Goal: Task Accomplishment & Management: Manage account settings

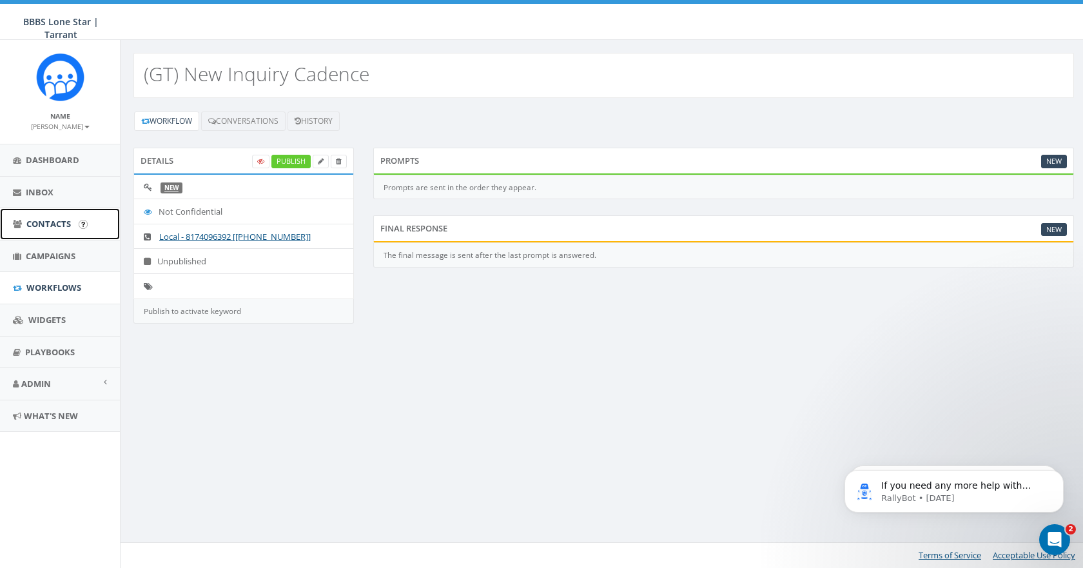
click at [53, 223] on span "Contacts" at bounding box center [48, 224] width 44 height 12
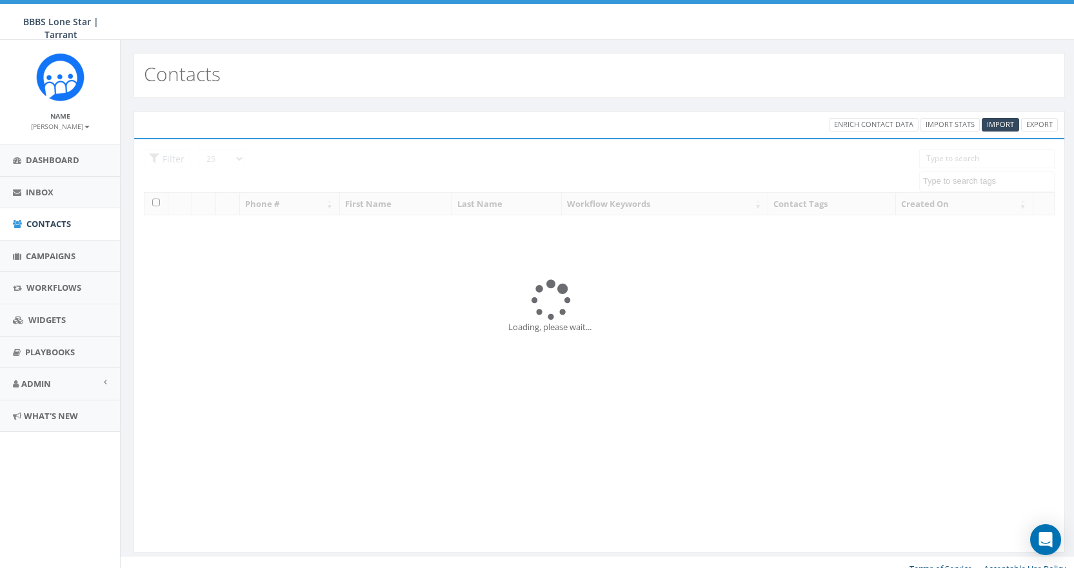
select select
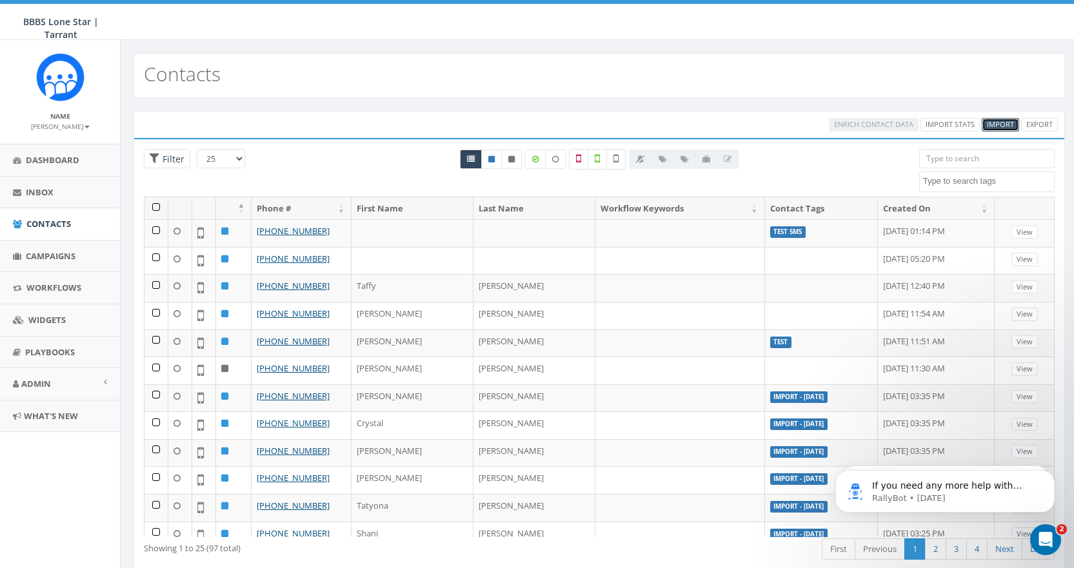
click at [994, 124] on span "Import" at bounding box center [1000, 124] width 27 height 10
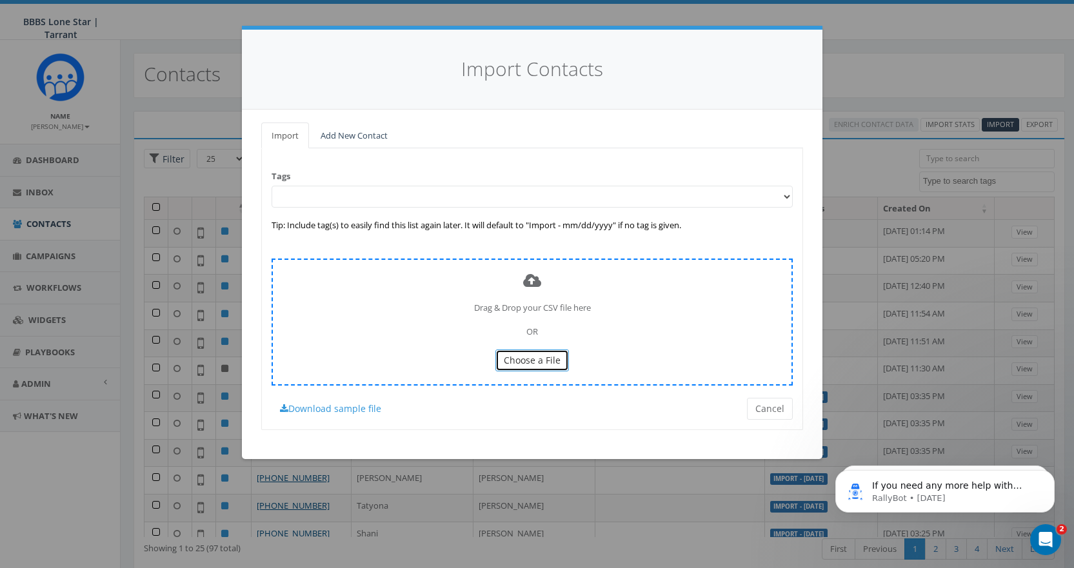
click at [530, 354] on span "Choose a File" at bounding box center [532, 360] width 57 height 12
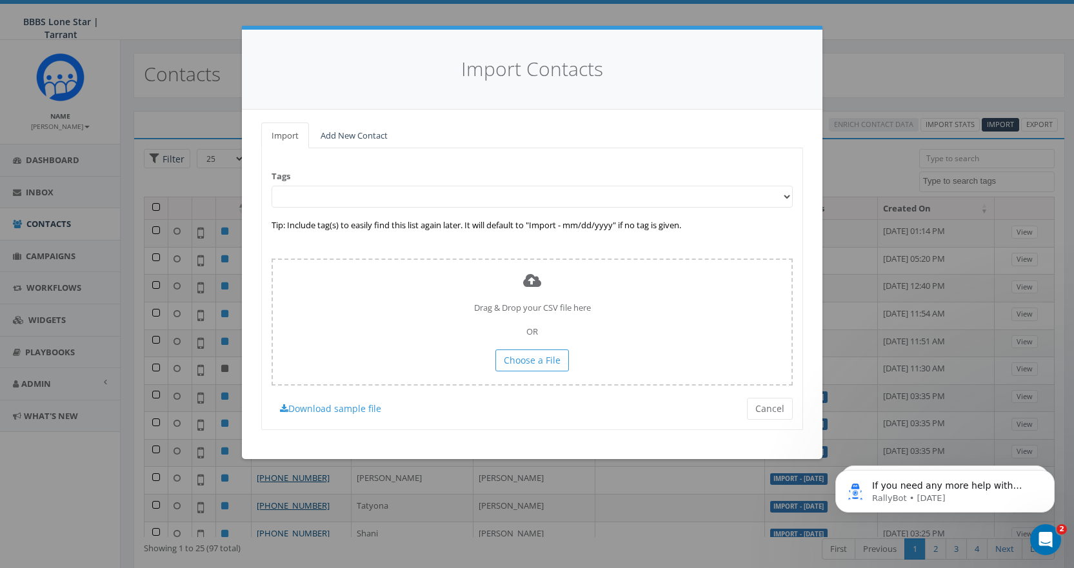
click at [736, 202] on select at bounding box center [531, 197] width 521 height 22
click at [783, 194] on select at bounding box center [531, 197] width 521 height 22
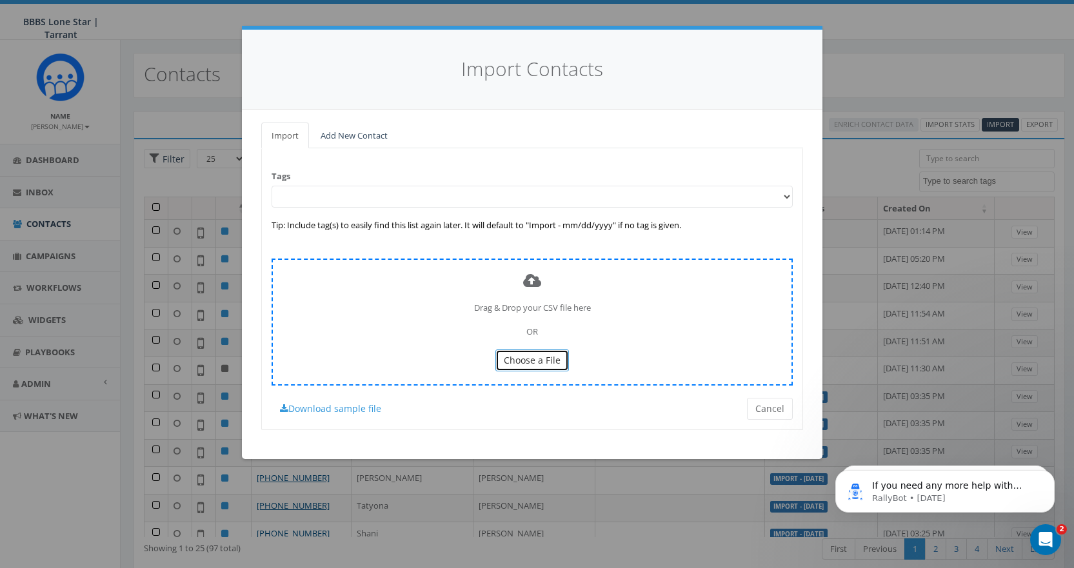
click at [513, 361] on span "Choose a File" at bounding box center [532, 360] width 57 height 12
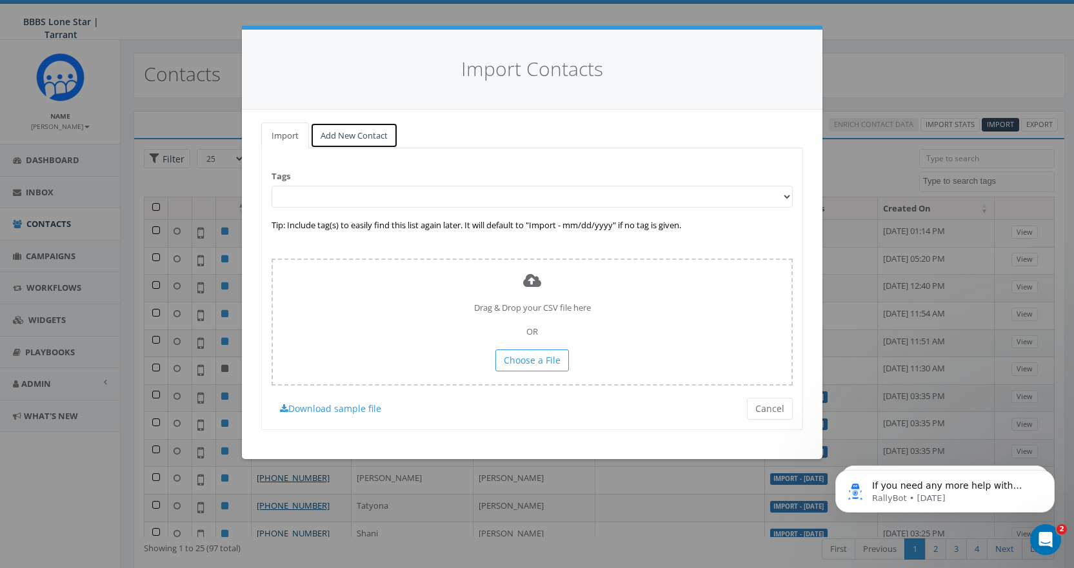
click at [353, 133] on link "Add New Contact" at bounding box center [354, 136] width 88 height 26
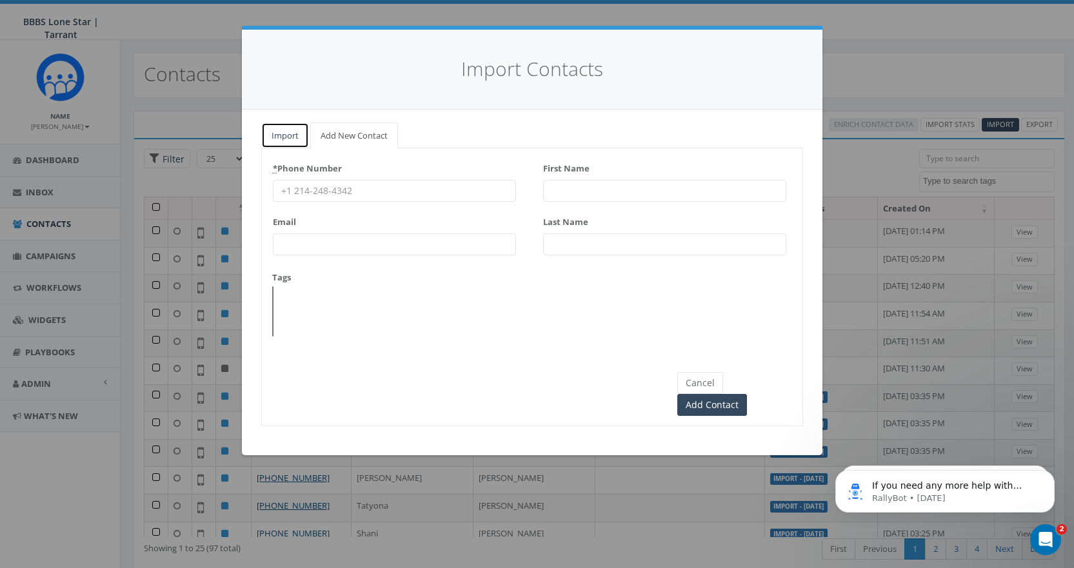
click at [283, 132] on link "Import" at bounding box center [285, 136] width 48 height 26
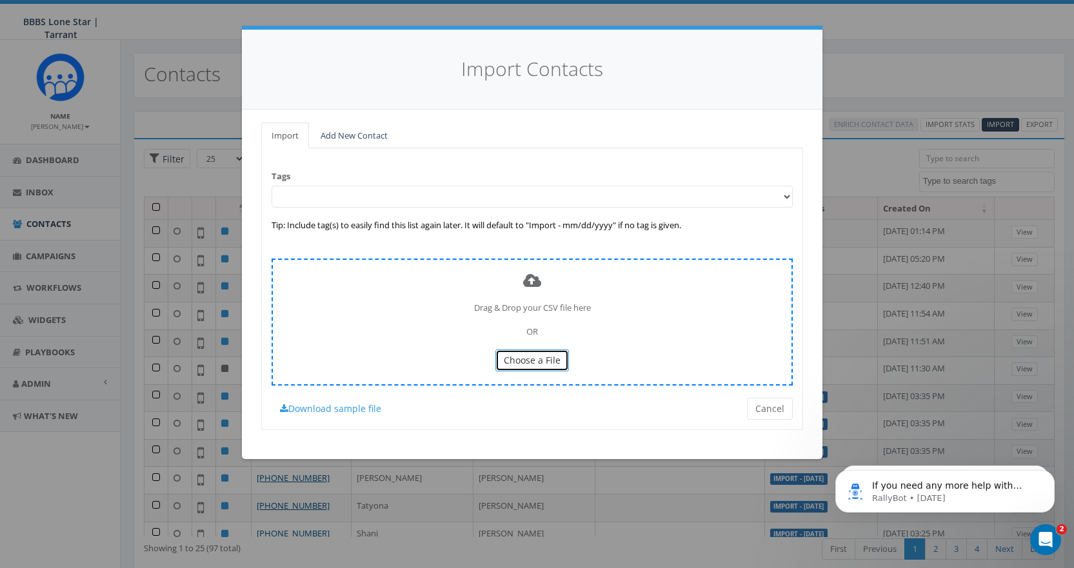
click at [540, 359] on span "Choose a File" at bounding box center [532, 360] width 57 height 12
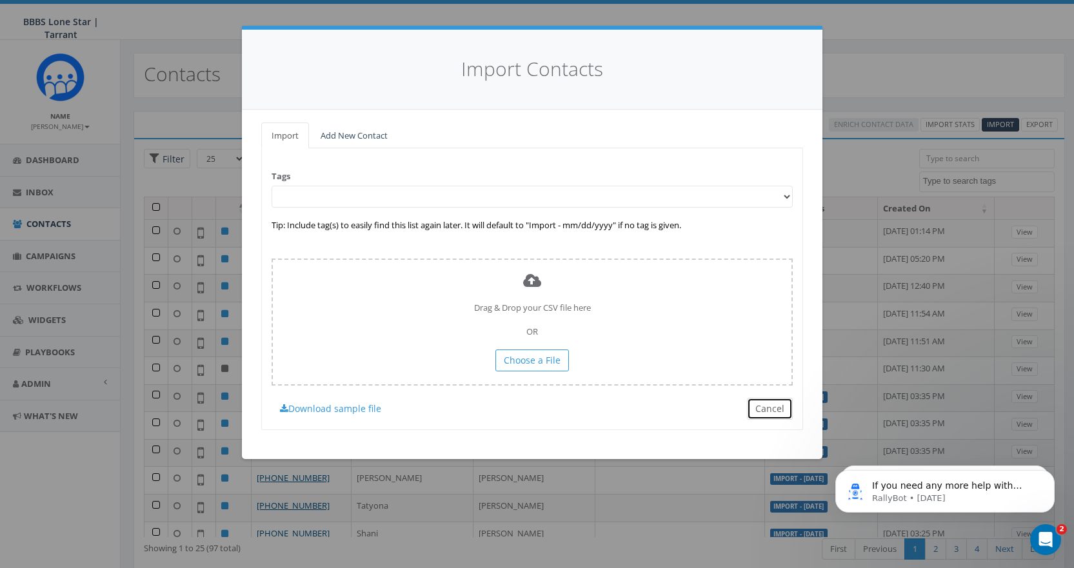
click at [767, 408] on button "Cancel" at bounding box center [770, 409] width 46 height 22
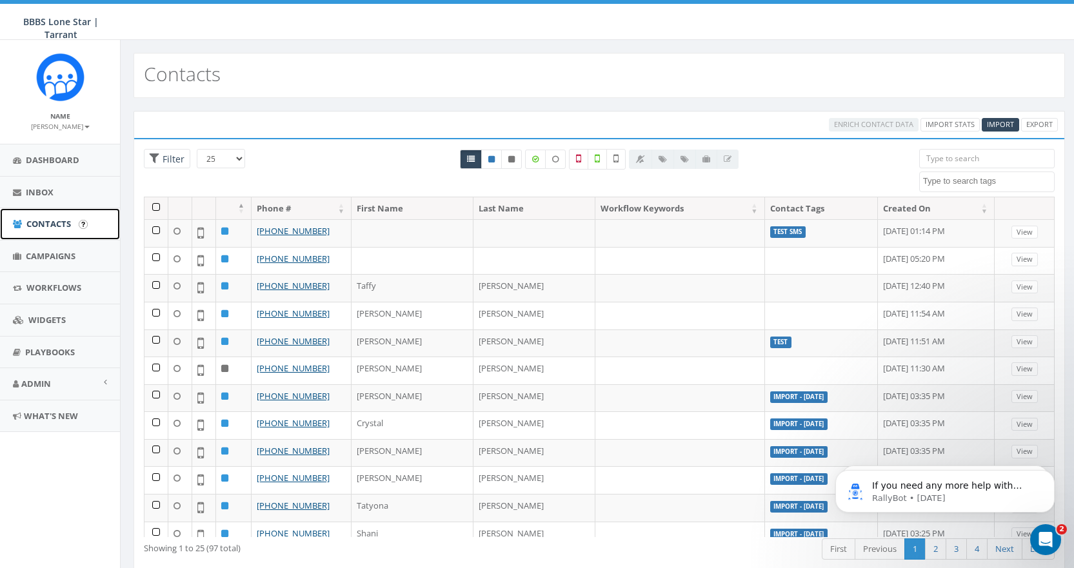
click at [42, 220] on span "Contacts" at bounding box center [48, 224] width 44 height 12
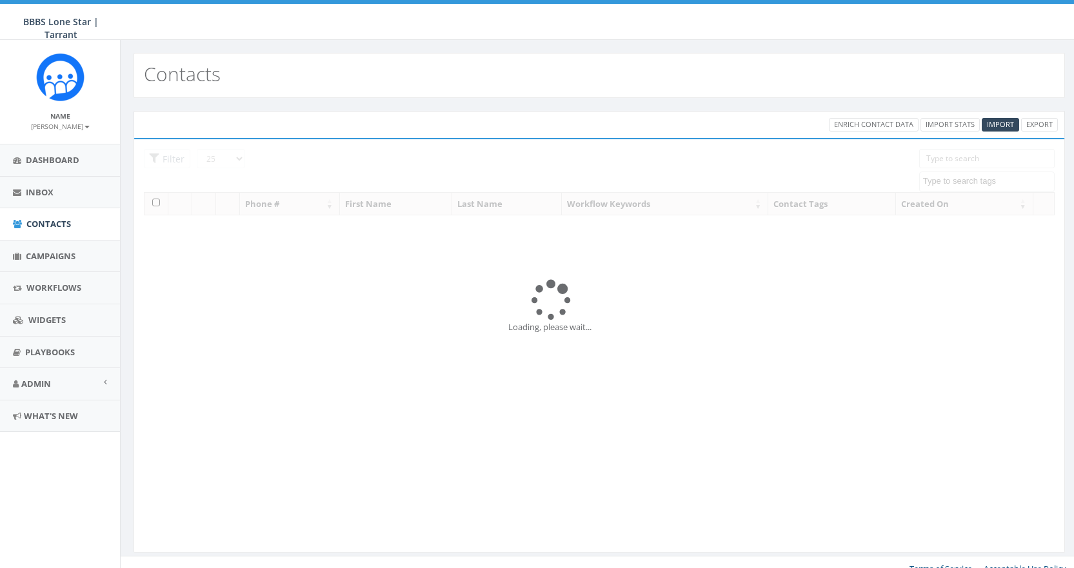
select select
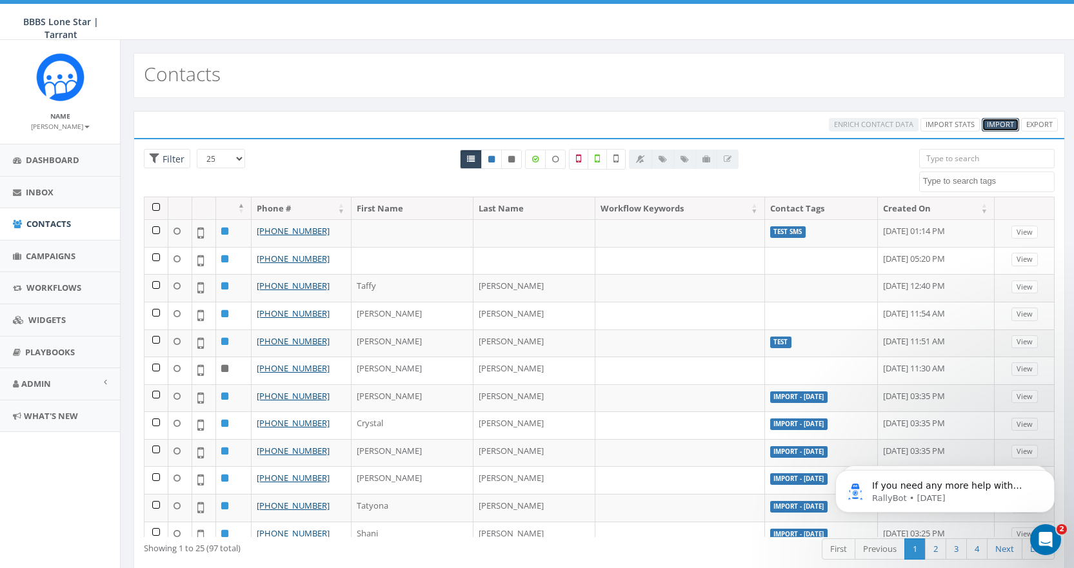
click at [998, 123] on span "Import" at bounding box center [1000, 124] width 27 height 10
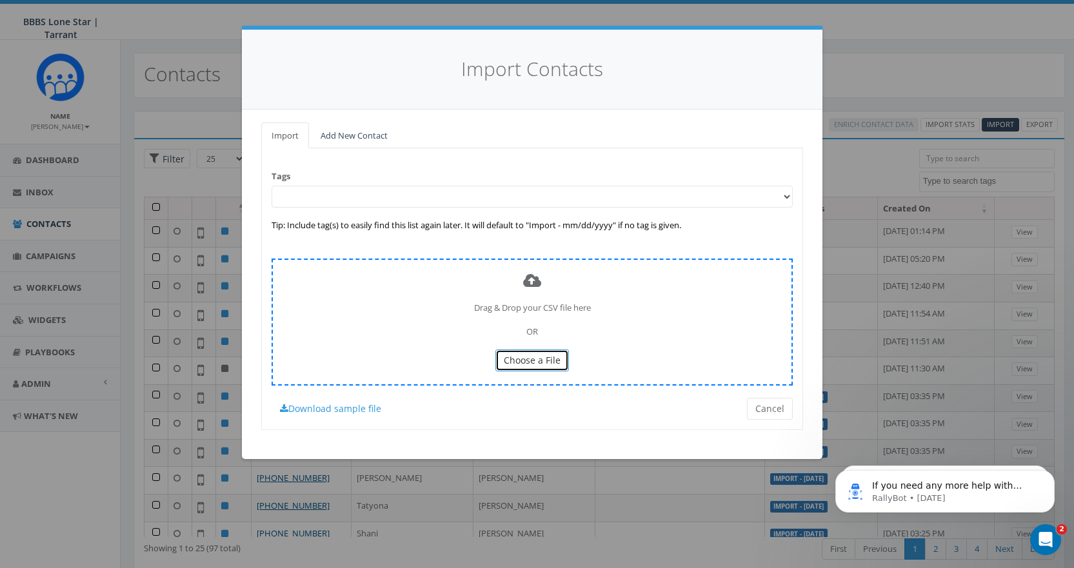
click at [533, 354] on span "Choose a File" at bounding box center [532, 360] width 57 height 12
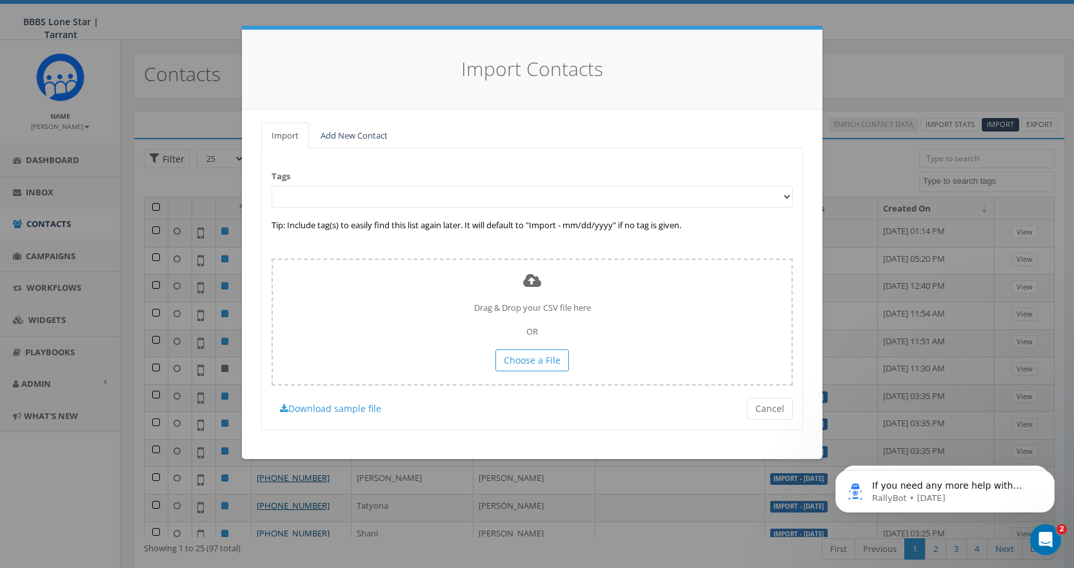
click at [522, 242] on div "Tags Tip: Include tag(s) to easily find this list again later. It will default …" at bounding box center [532, 288] width 542 height 281
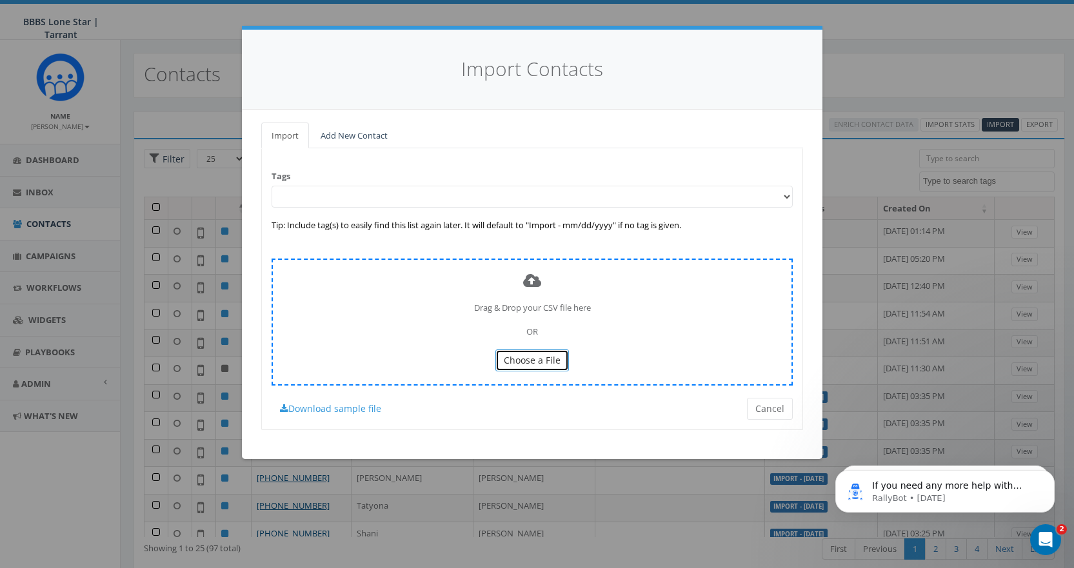
click at [552, 356] on span "Choose a File" at bounding box center [532, 360] width 57 height 12
click at [536, 355] on span "Choose a File" at bounding box center [532, 360] width 57 height 12
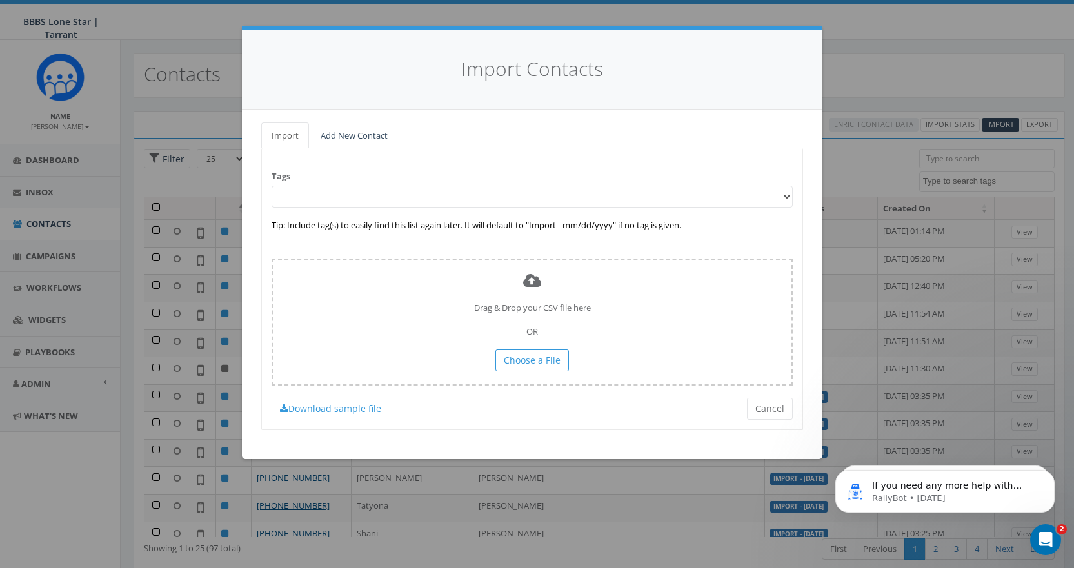
click at [940, 7] on div "Import Contacts Import Add New Contact Tags Tip: Include tag(s) to easily find …" at bounding box center [537, 284] width 1074 height 568
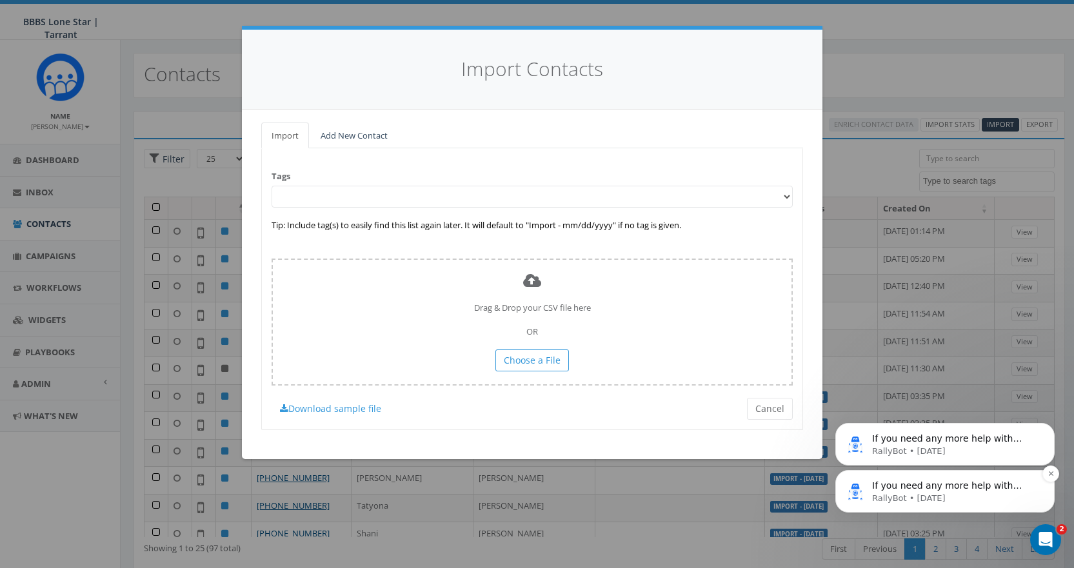
click at [976, 493] on p "RallyBot • 4d ago" at bounding box center [955, 499] width 166 height 12
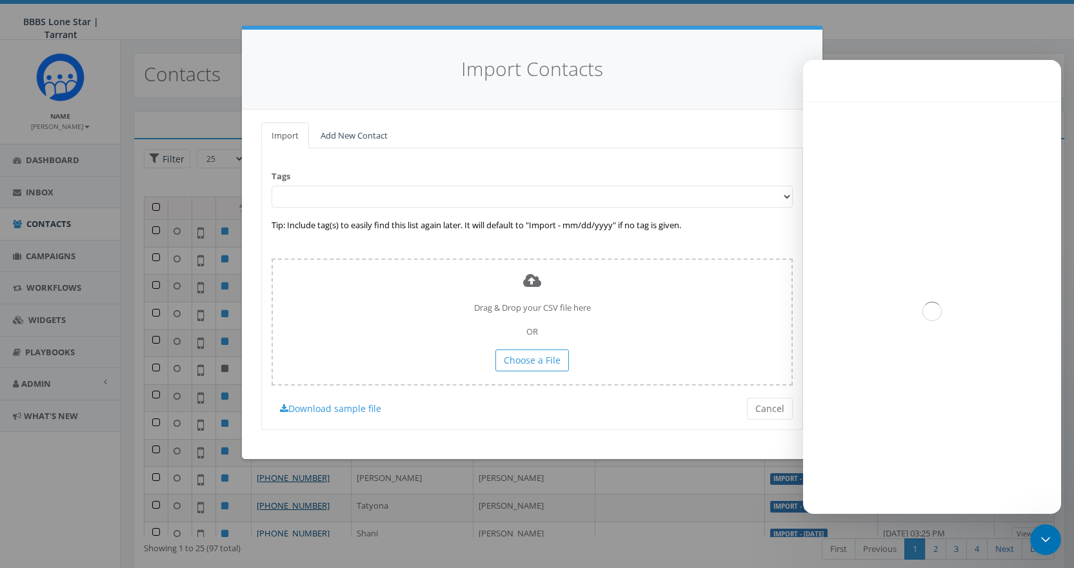
scroll to position [15, 0]
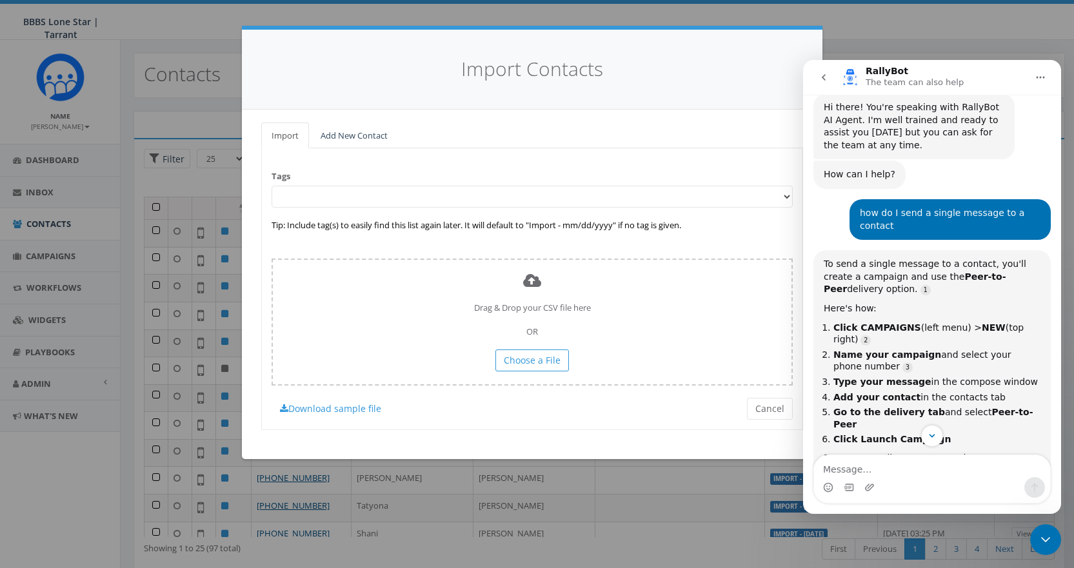
click at [929, 478] on div "Intercom messenger" at bounding box center [932, 487] width 236 height 21
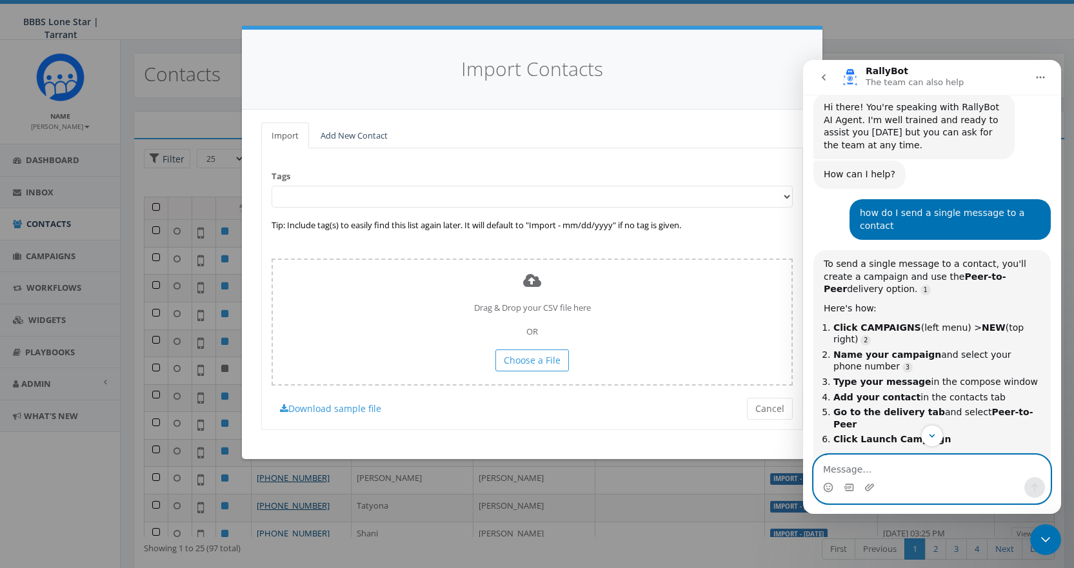
click at [892, 466] on textarea "Message…" at bounding box center [932, 466] width 236 height 22
type textarea "import contacts is not working"
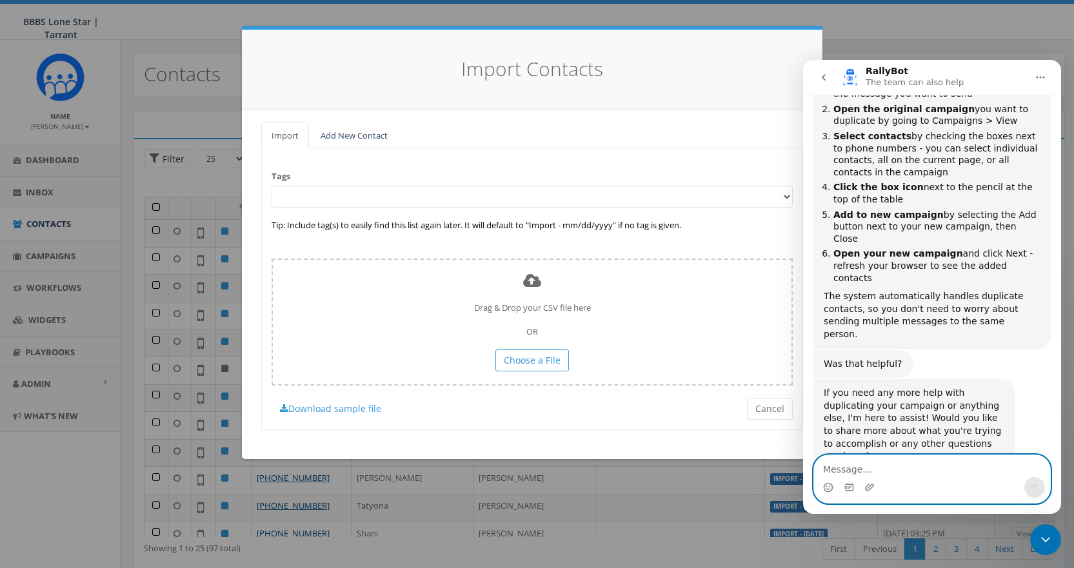
scroll to position [1319, 0]
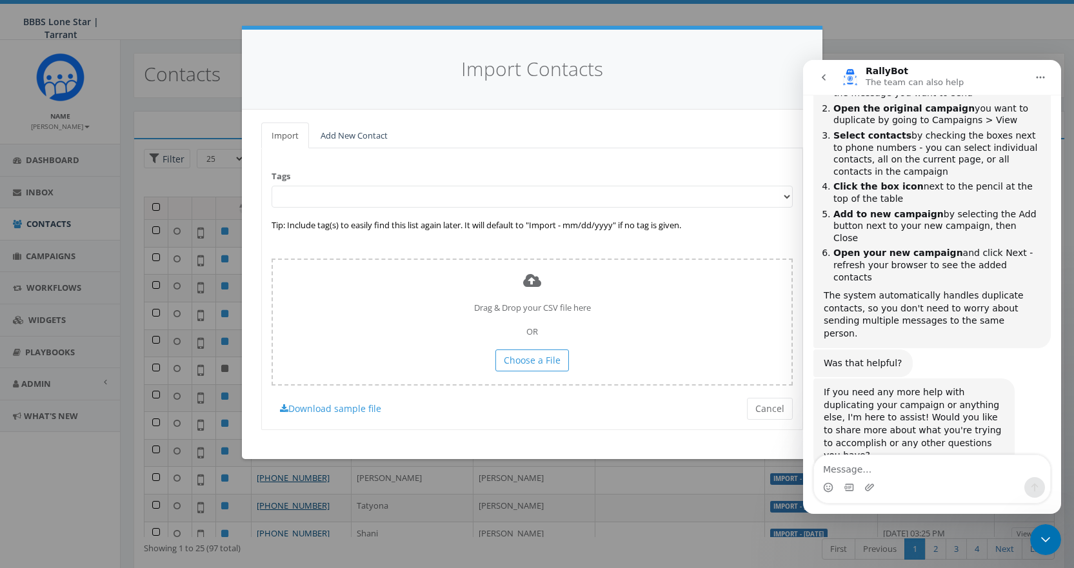
click at [554, 45] on div "Import Contacts" at bounding box center [532, 70] width 580 height 80
click at [769, 413] on button "Cancel" at bounding box center [770, 409] width 46 height 22
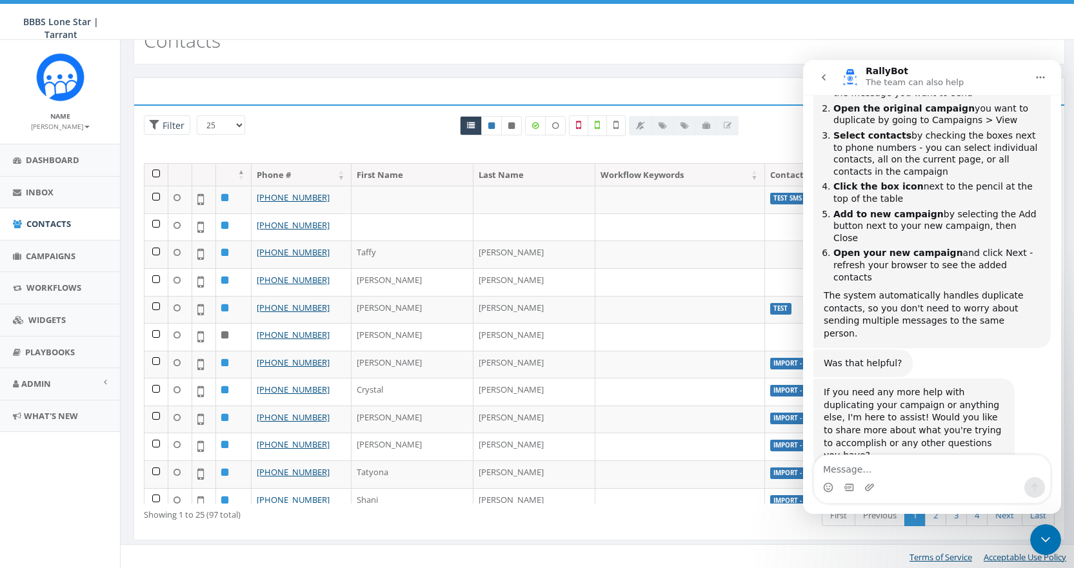
scroll to position [35, 0]
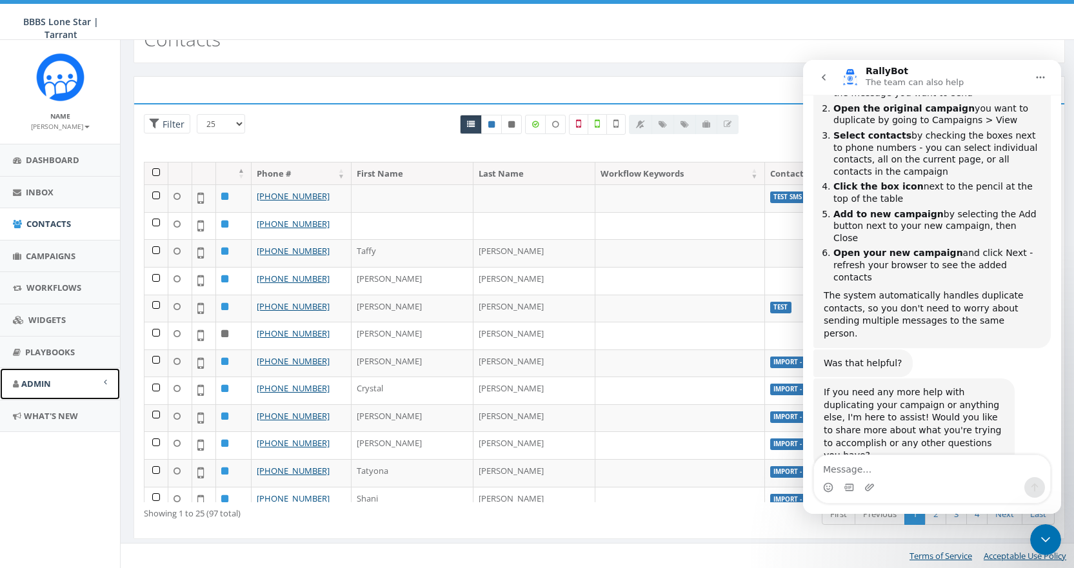
click at [35, 385] on span "Admin" at bounding box center [36, 384] width 30 height 12
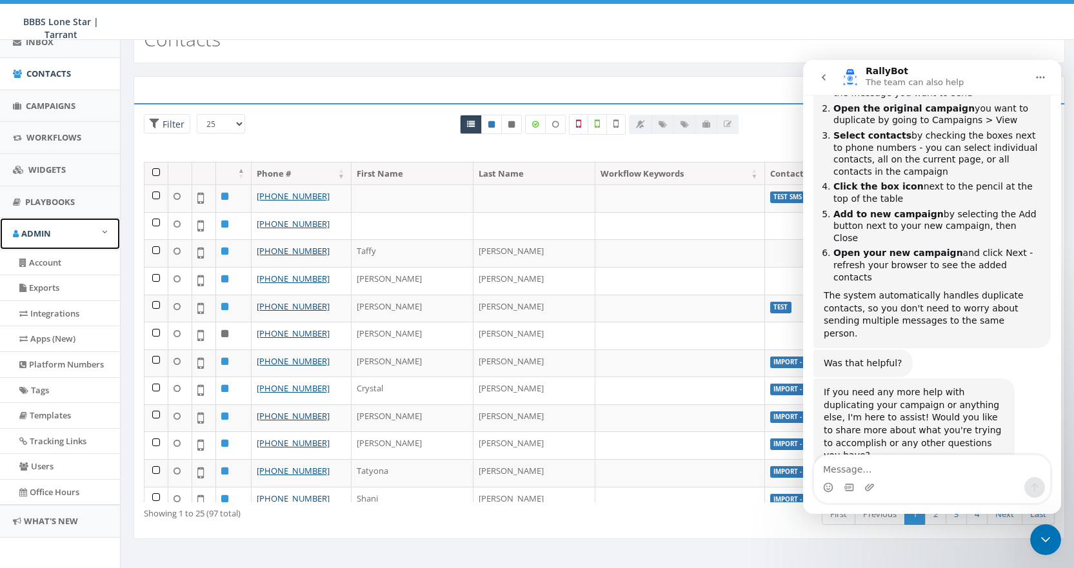
scroll to position [156, 0]
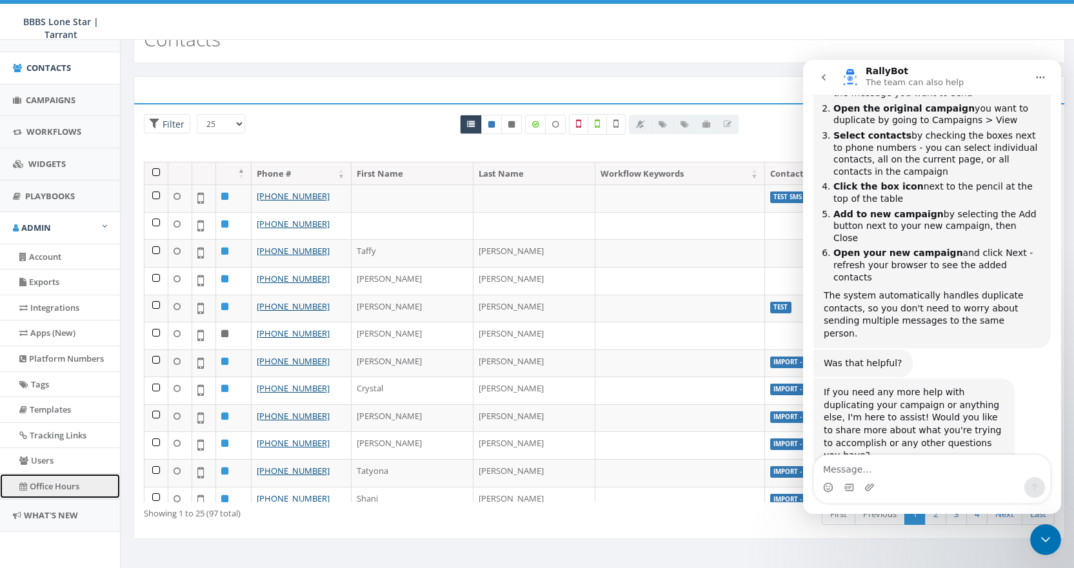
click at [74, 486] on link "Office Hours" at bounding box center [60, 486] width 120 height 25
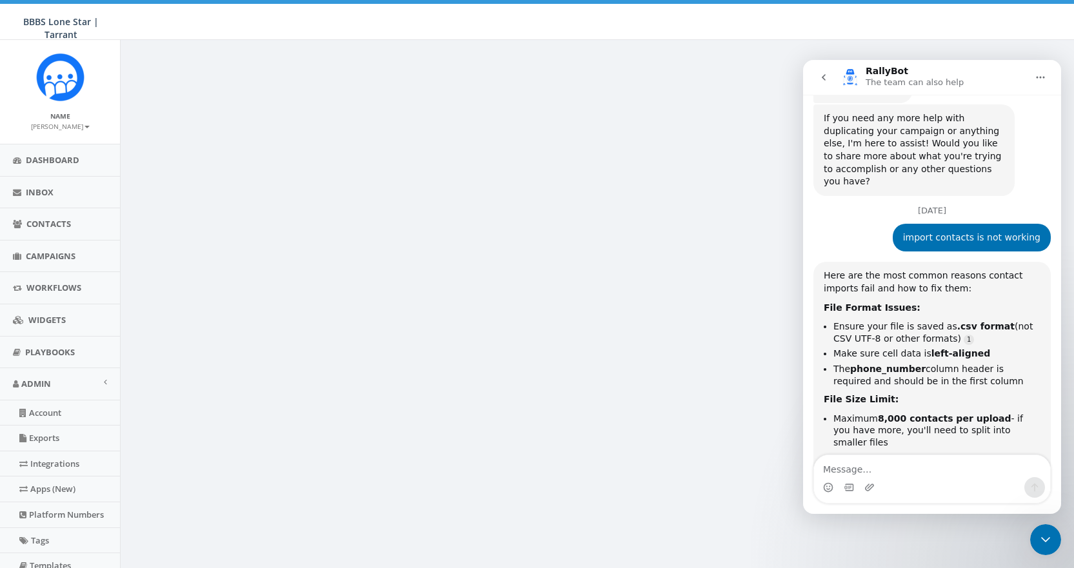
scroll to position [1612, 0]
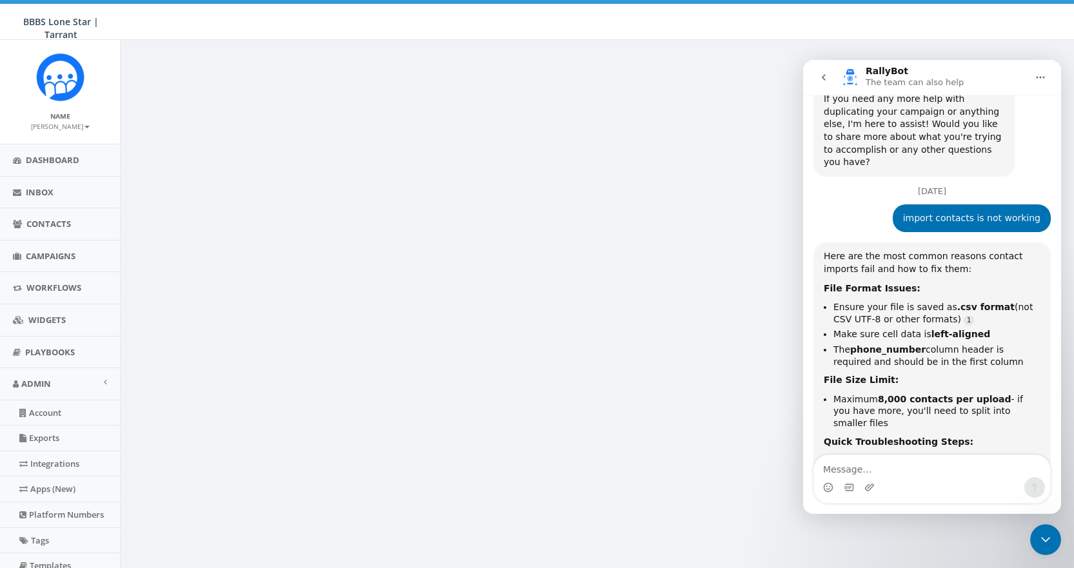
click at [880, 482] on link "template file" at bounding box center [896, 487] width 57 height 10
click at [48, 225] on span "Contacts" at bounding box center [48, 224] width 44 height 12
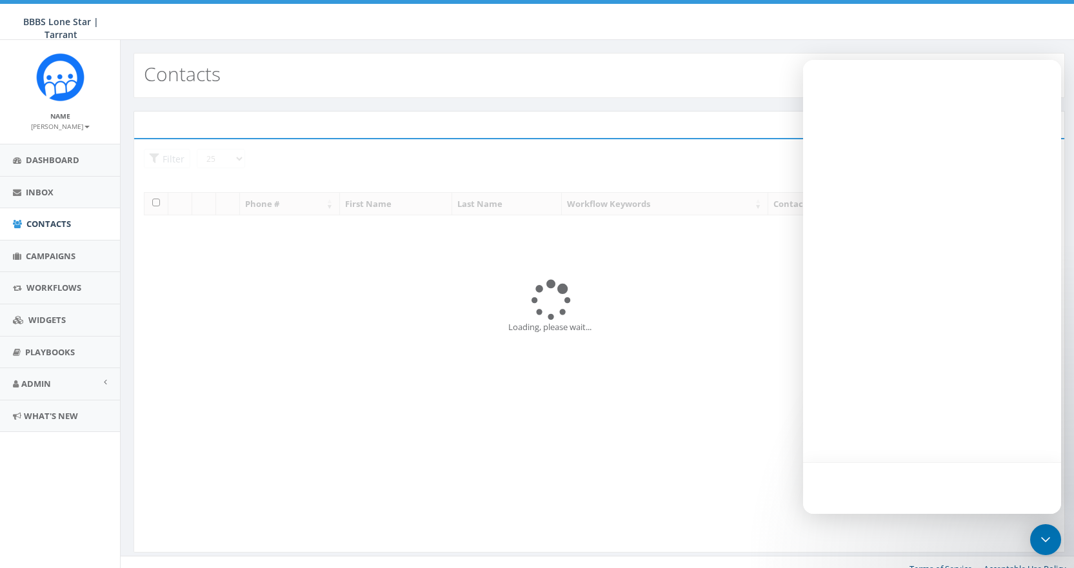
select select
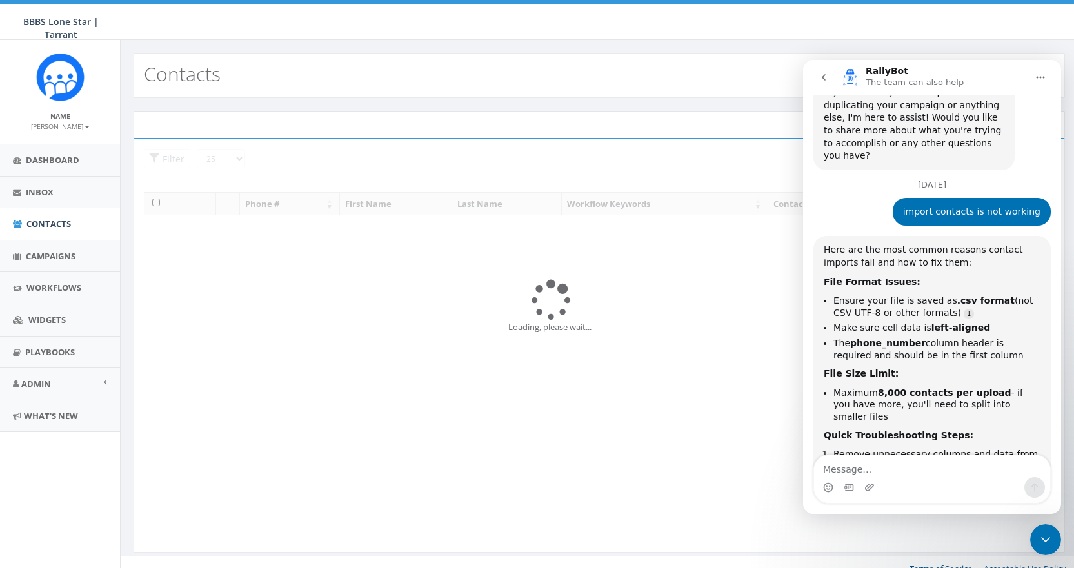
scroll to position [1635, 0]
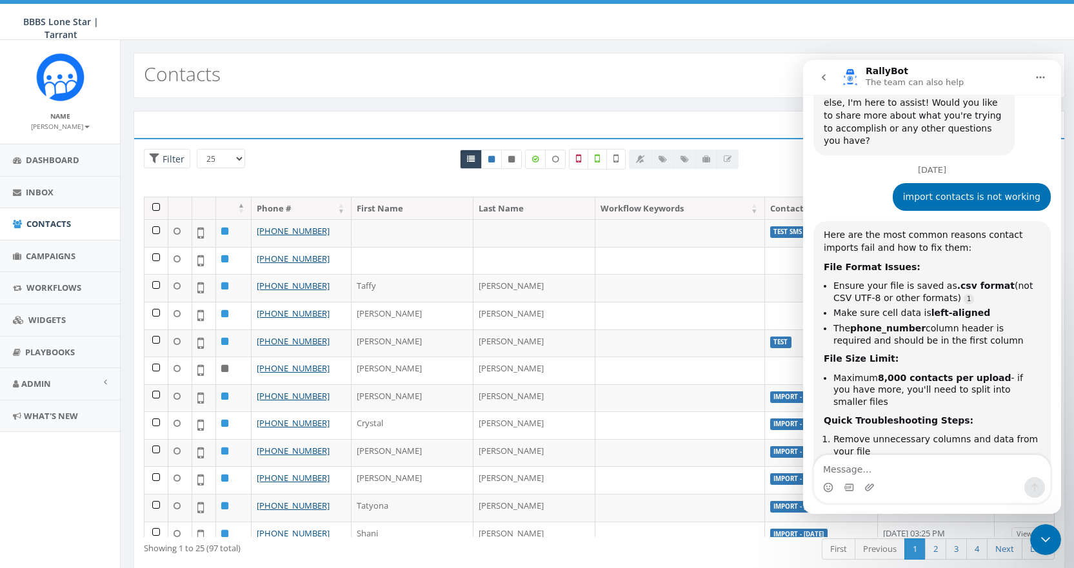
click at [1042, 538] on icon "Close Intercom Messenger" at bounding box center [1045, 539] width 15 height 15
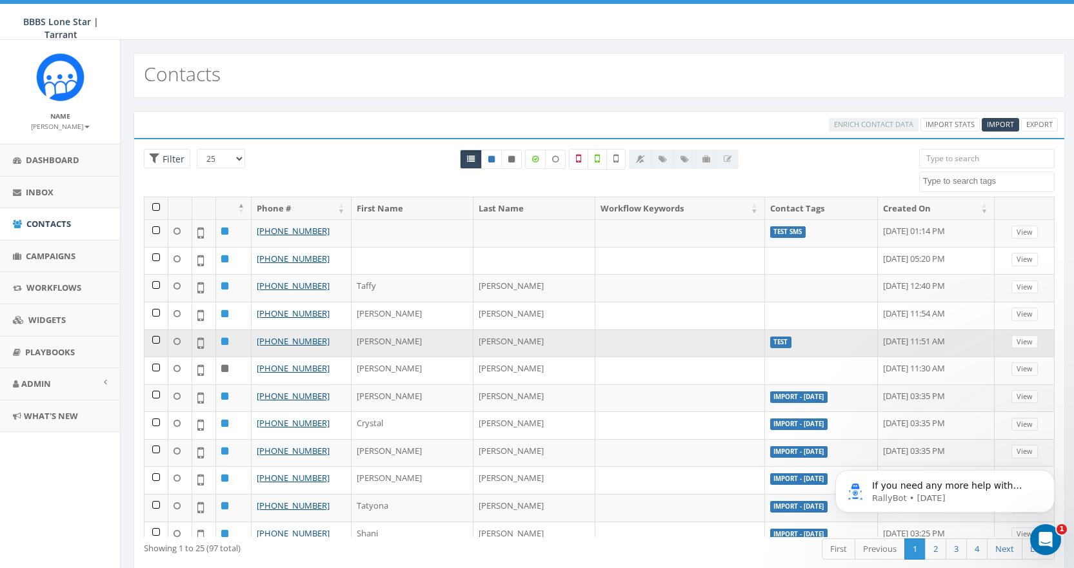
scroll to position [0, 0]
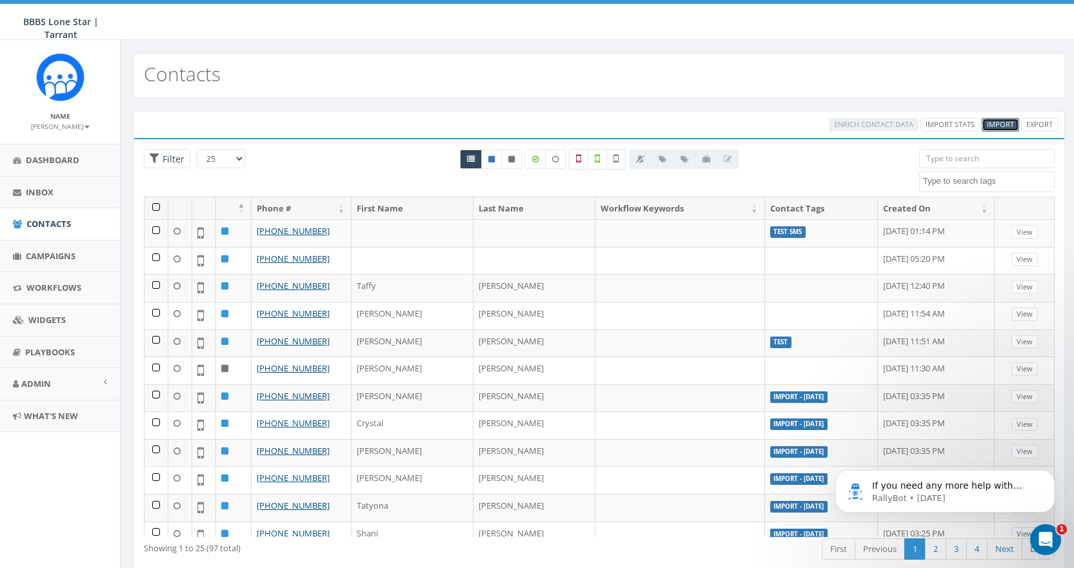
click at [1007, 124] on span "Import" at bounding box center [1000, 124] width 27 height 10
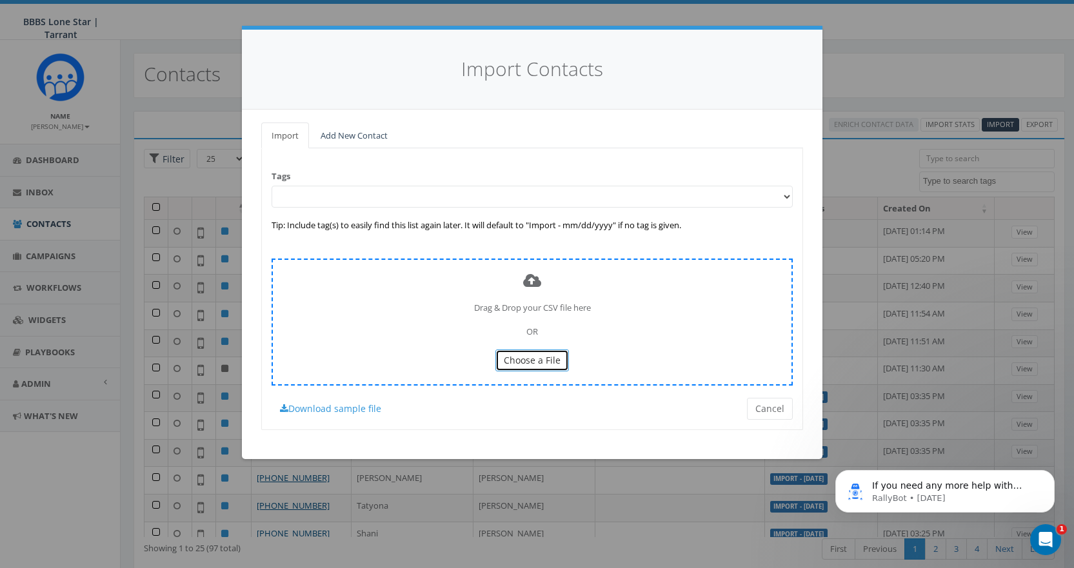
click at [539, 362] on span "Choose a File" at bounding box center [532, 360] width 57 height 12
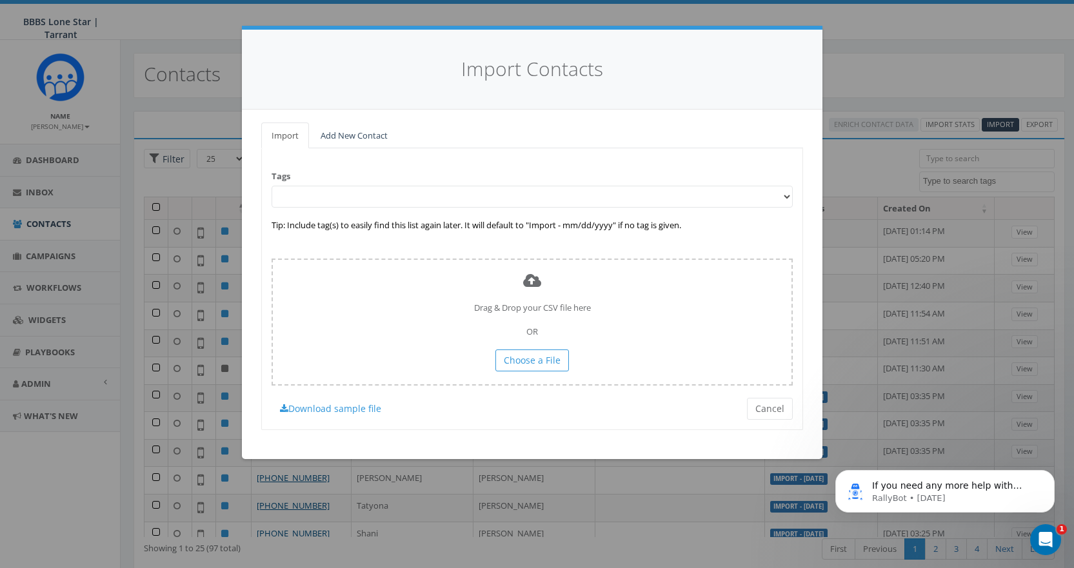
click at [1045, 546] on icon "Open Intercom Messenger" at bounding box center [1045, 539] width 21 height 21
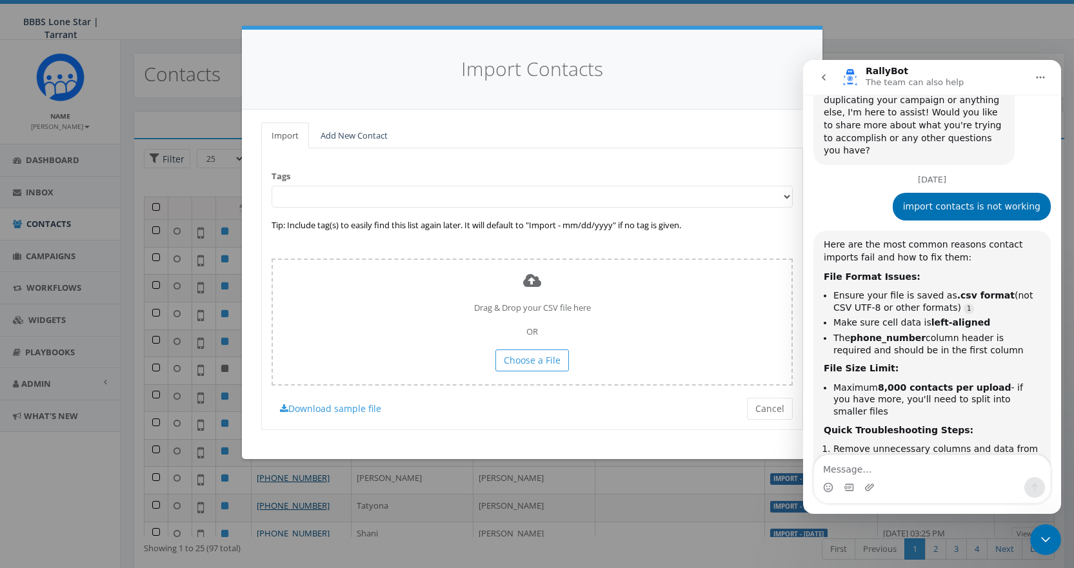
scroll to position [1635, 0]
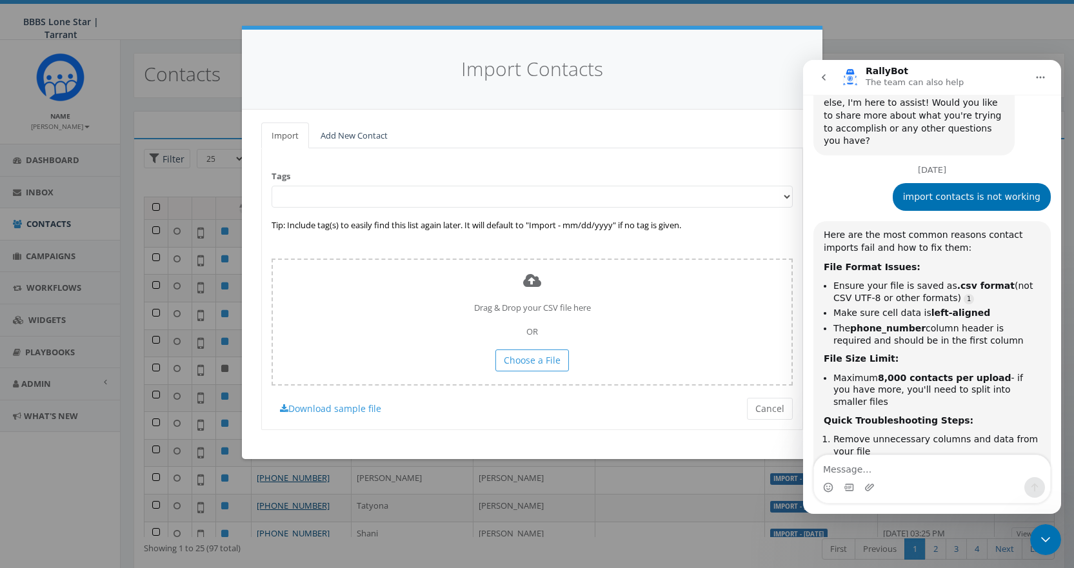
drag, startPoint x: 1053, startPoint y: 539, endPoint x: 1034, endPoint y: 533, distance: 19.6
click at [1053, 540] on div "Close Intercom Messenger" at bounding box center [1045, 539] width 31 height 31
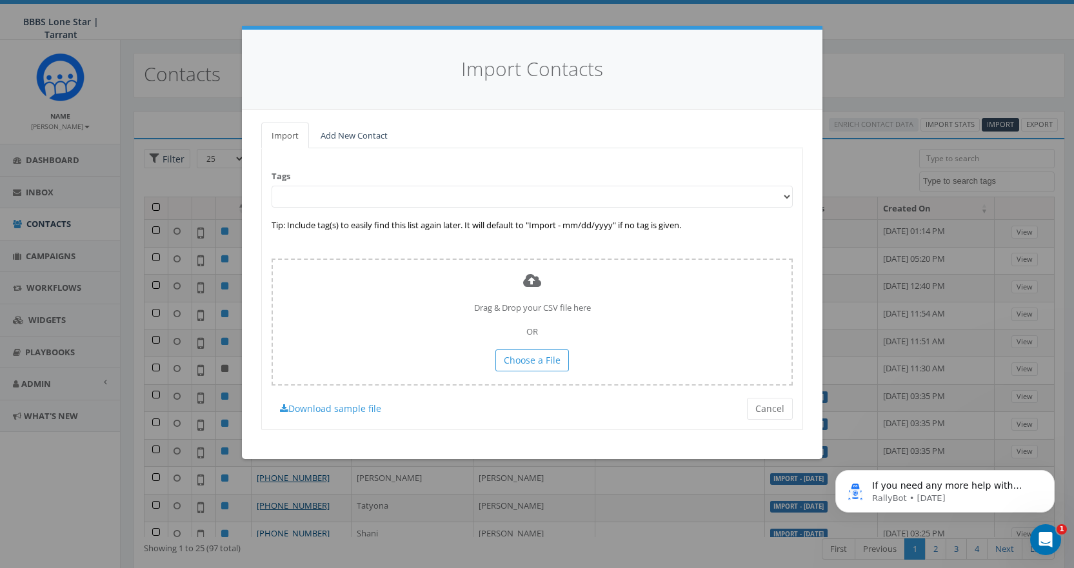
scroll to position [0, 0]
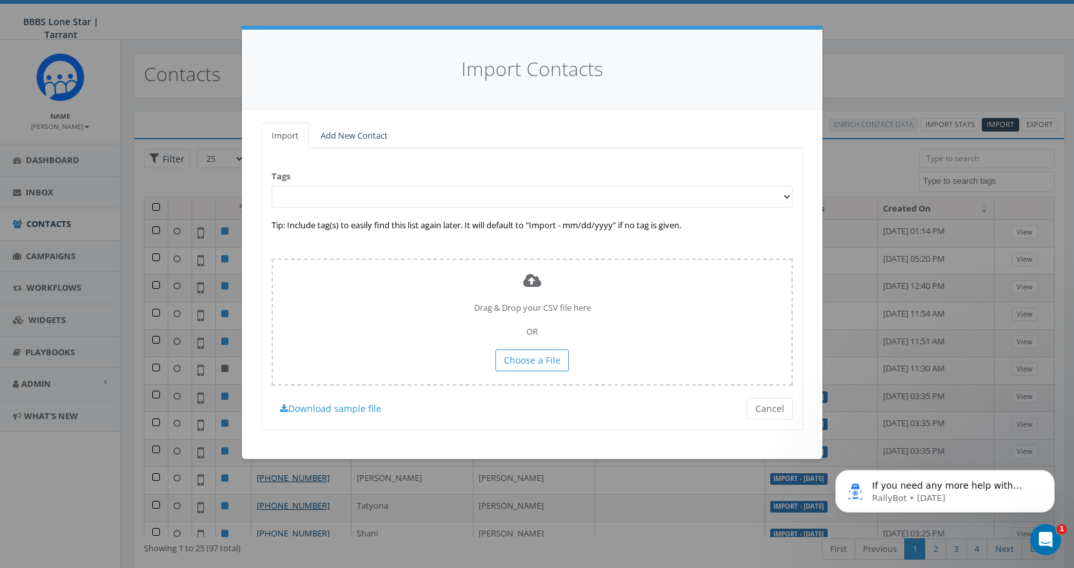
click at [873, 45] on div "Import Contacts Import Add New Contact Tags Tip: Include tag(s) to easily find …" at bounding box center [537, 284] width 1074 height 568
click at [759, 408] on button "Cancel" at bounding box center [770, 409] width 46 height 22
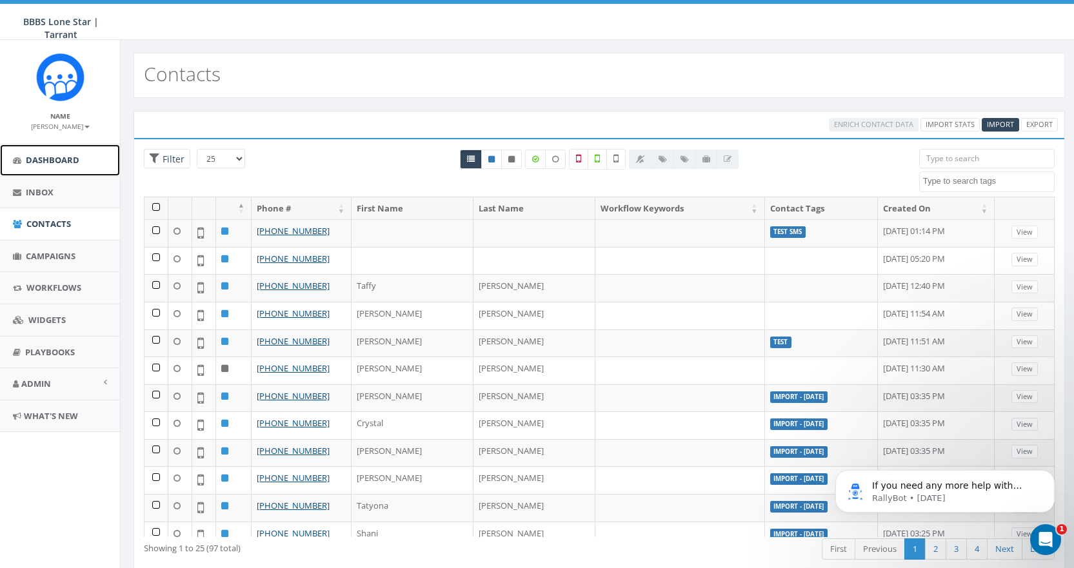
click at [54, 155] on span "Dashboard" at bounding box center [53, 160] width 54 height 12
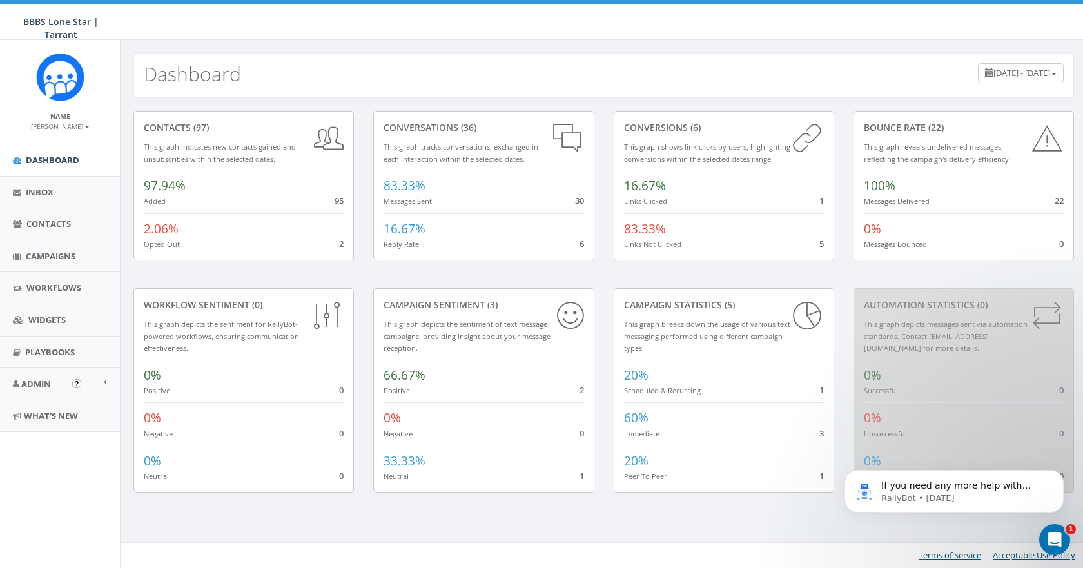
click at [77, 381] on img "Open In-App Guide" at bounding box center [76, 383] width 9 height 9
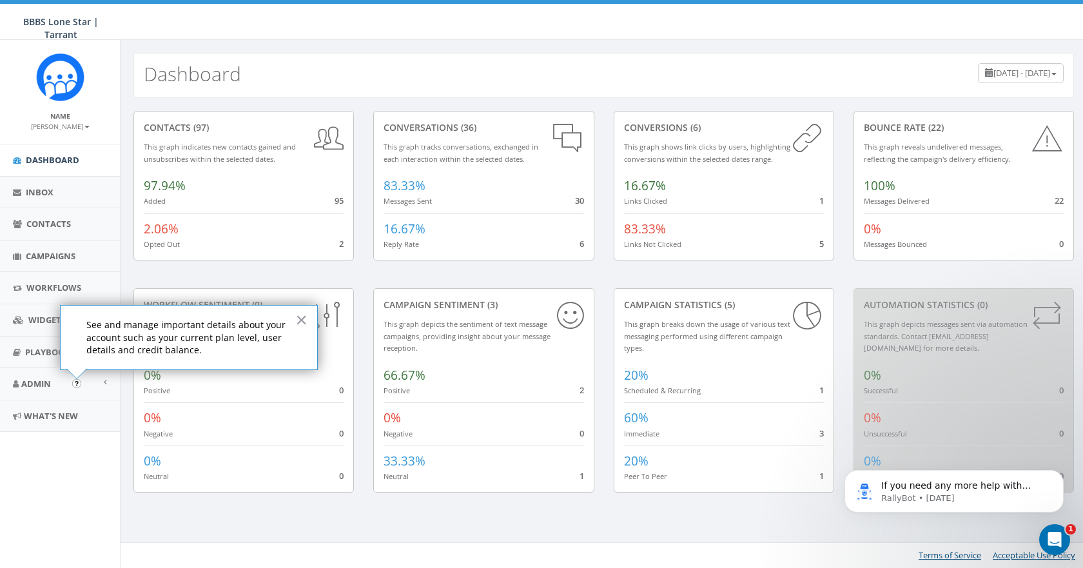
click at [63, 467] on div "Name [PERSON_NAME] Profile Sign Out Dashboard Inbox Contacts Campaigns Workflow…" at bounding box center [60, 254] width 120 height 428
click at [46, 379] on span "Admin" at bounding box center [36, 384] width 30 height 12
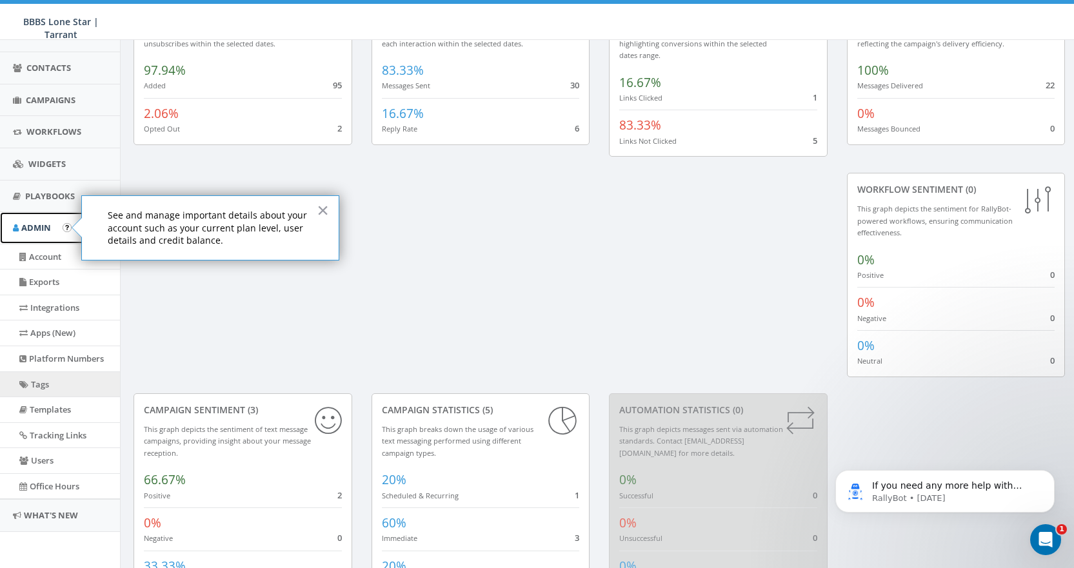
scroll to position [129, 0]
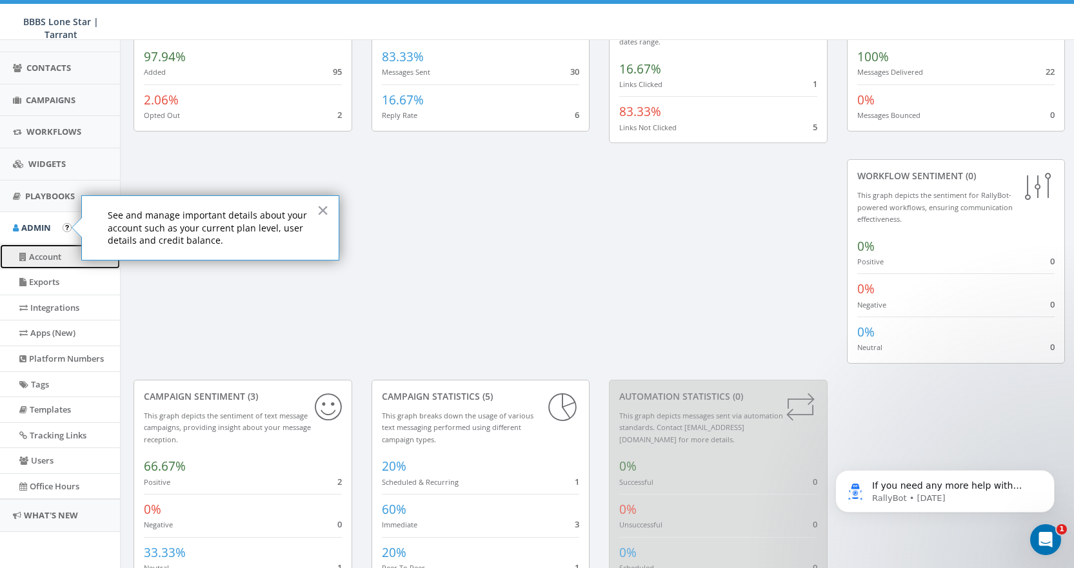
click at [45, 255] on link "Account" at bounding box center [60, 256] width 120 height 25
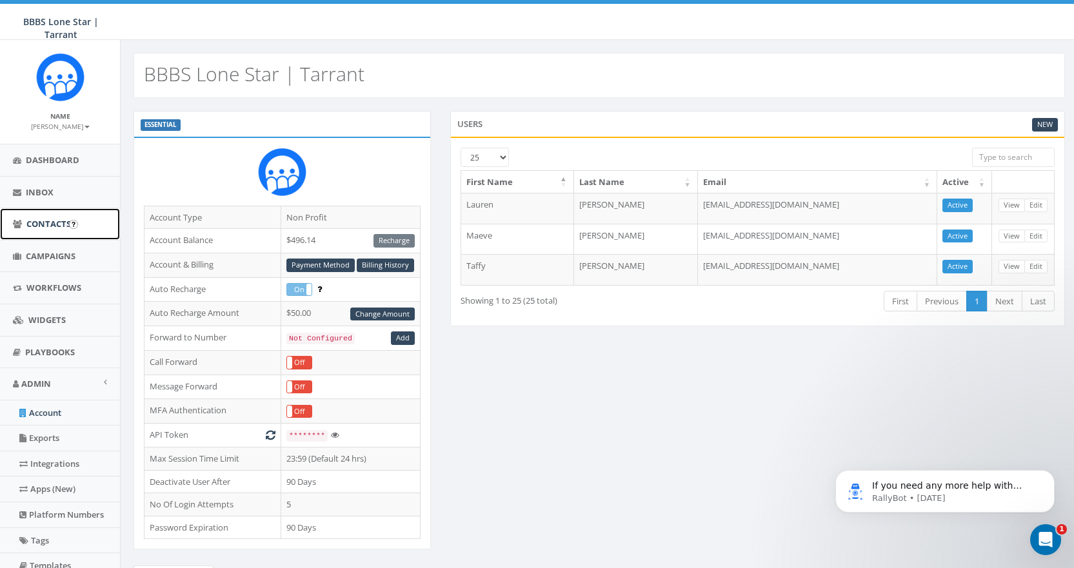
click at [48, 220] on span "Contacts" at bounding box center [48, 224] width 44 height 12
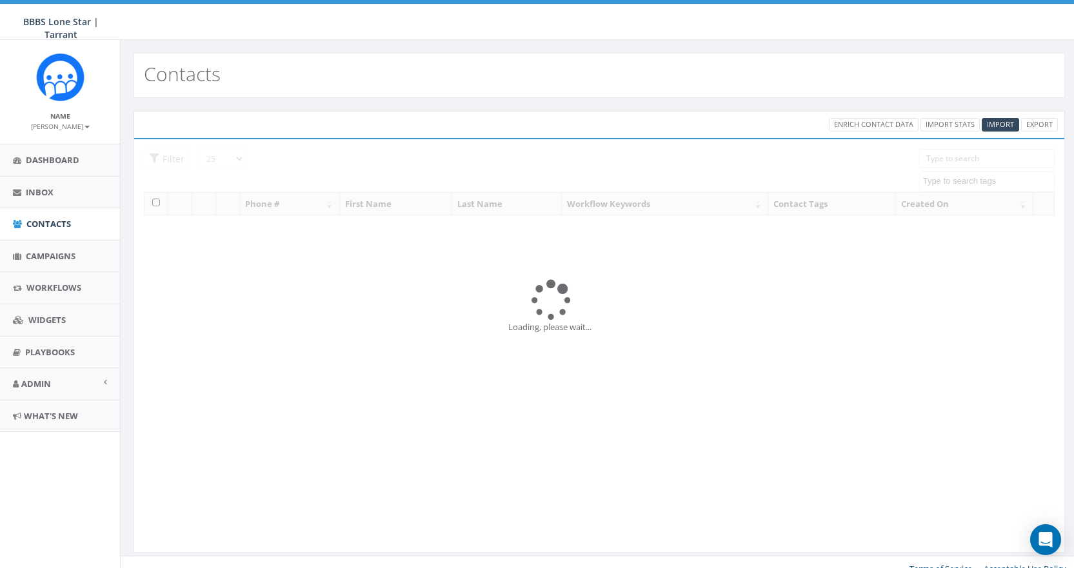
select select
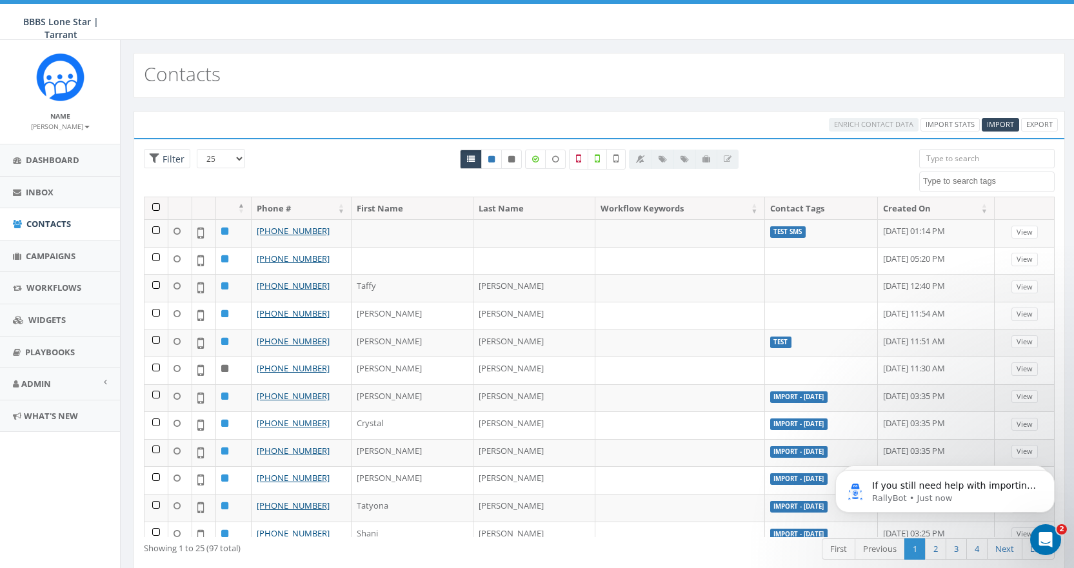
click at [1041, 535] on icon "Open Intercom Messenger" at bounding box center [1045, 539] width 21 height 21
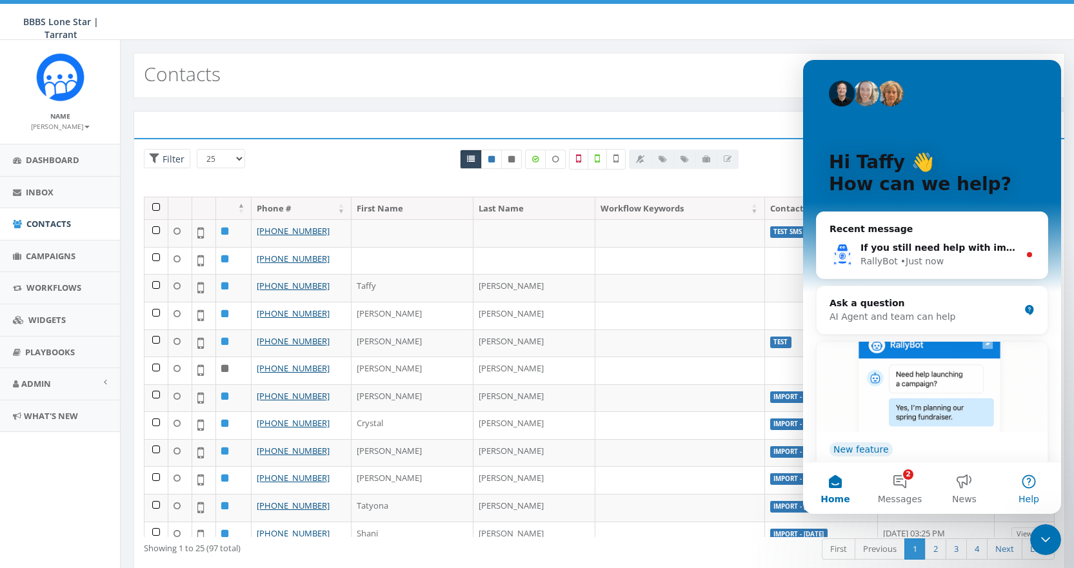
click at [1025, 482] on button "Help" at bounding box center [1028, 488] width 64 height 52
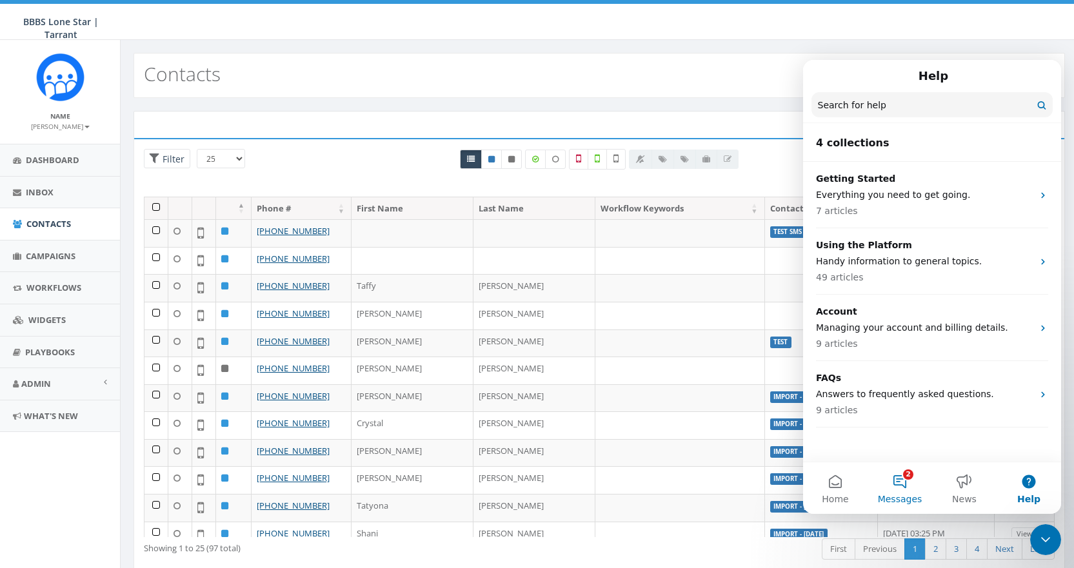
click at [900, 478] on button "2 Messages" at bounding box center [899, 488] width 64 height 52
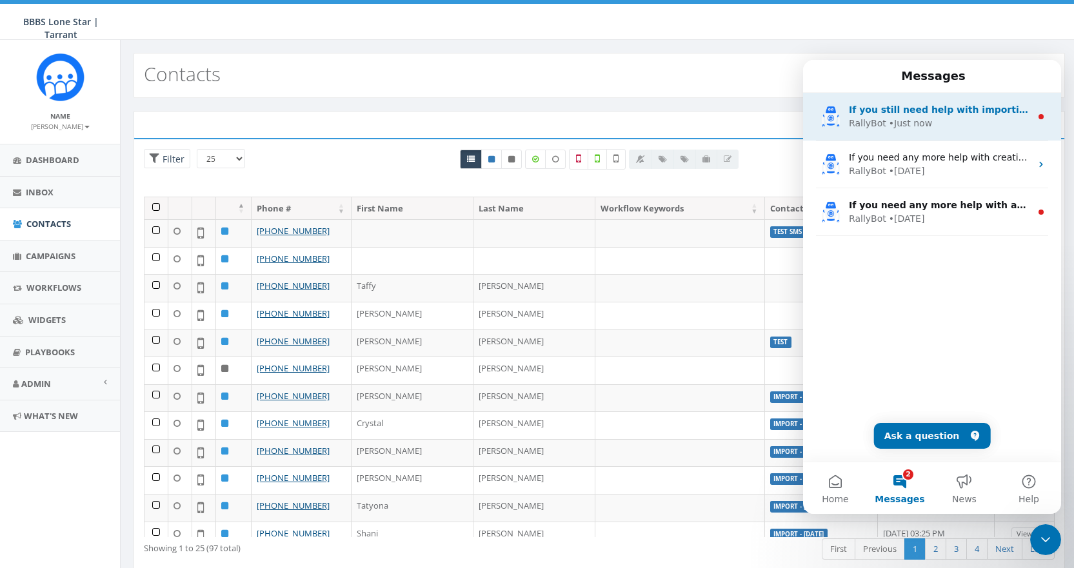
click at [931, 117] on div "RallyBot • Just now" at bounding box center [940, 124] width 182 height 14
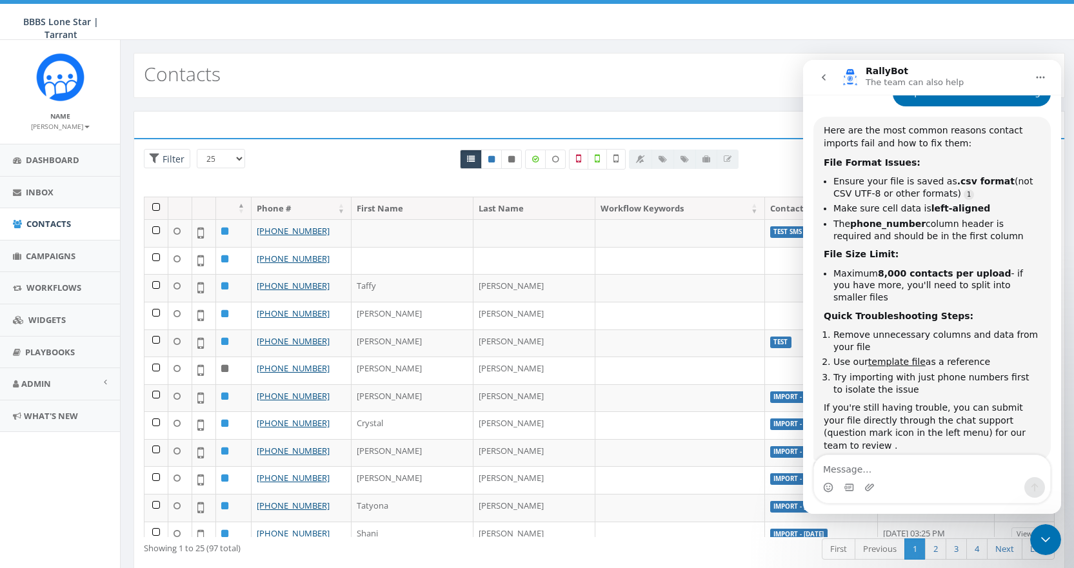
scroll to position [1749, 0]
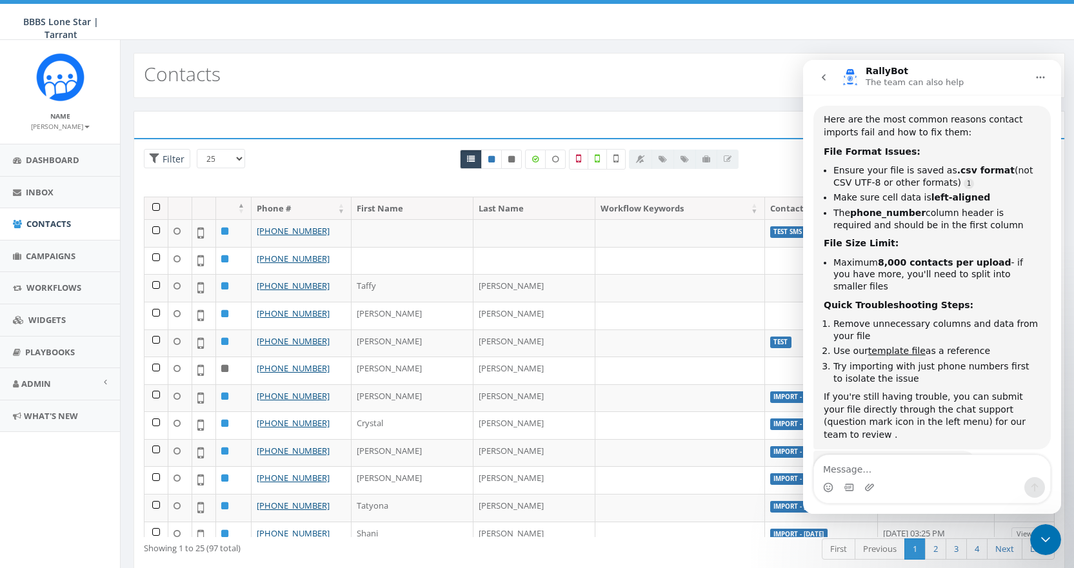
click at [905, 467] on textarea "Message…" at bounding box center [932, 466] width 236 height 22
type textarea "t"
type textarea "I don't see a chat support option"
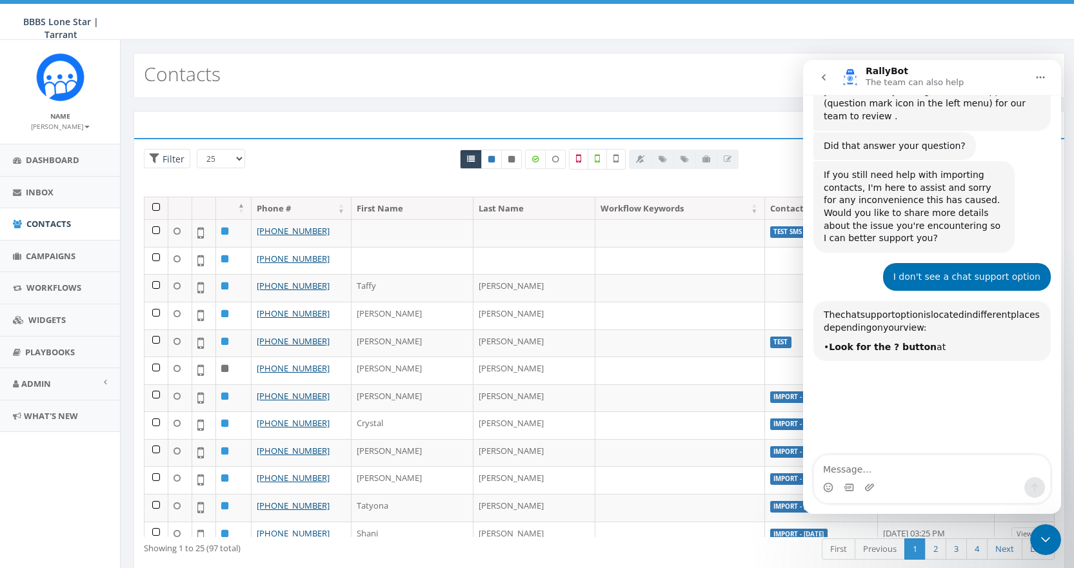
scroll to position [2074, 0]
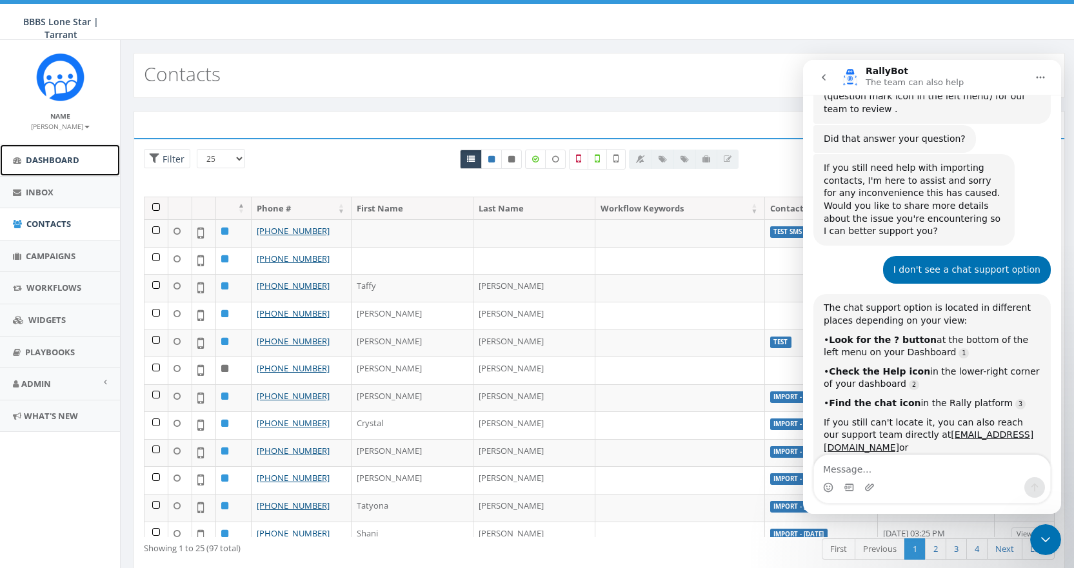
click at [46, 157] on span "Dashboard" at bounding box center [53, 160] width 54 height 12
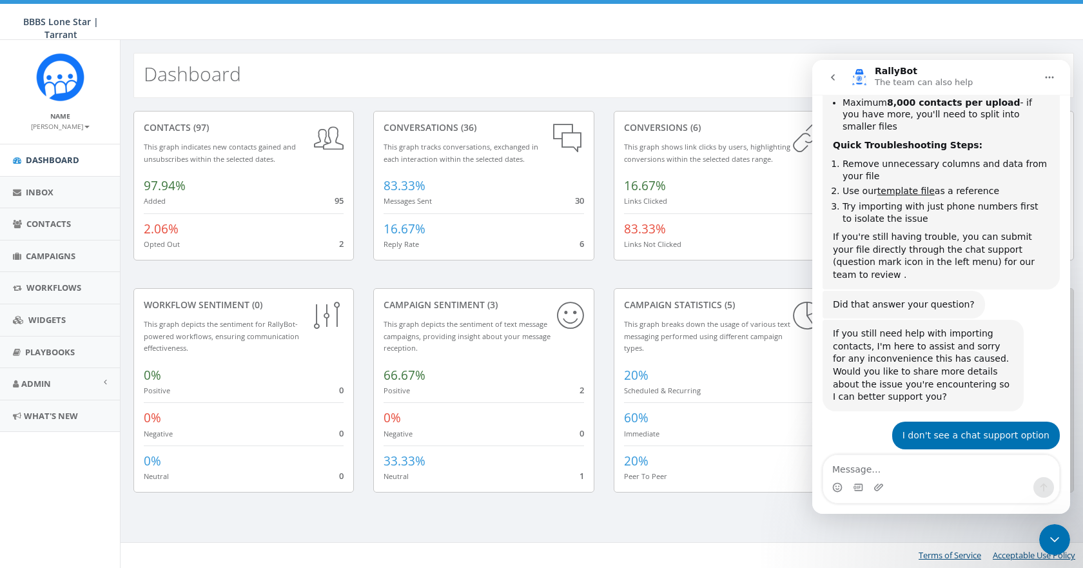
scroll to position [1944, 0]
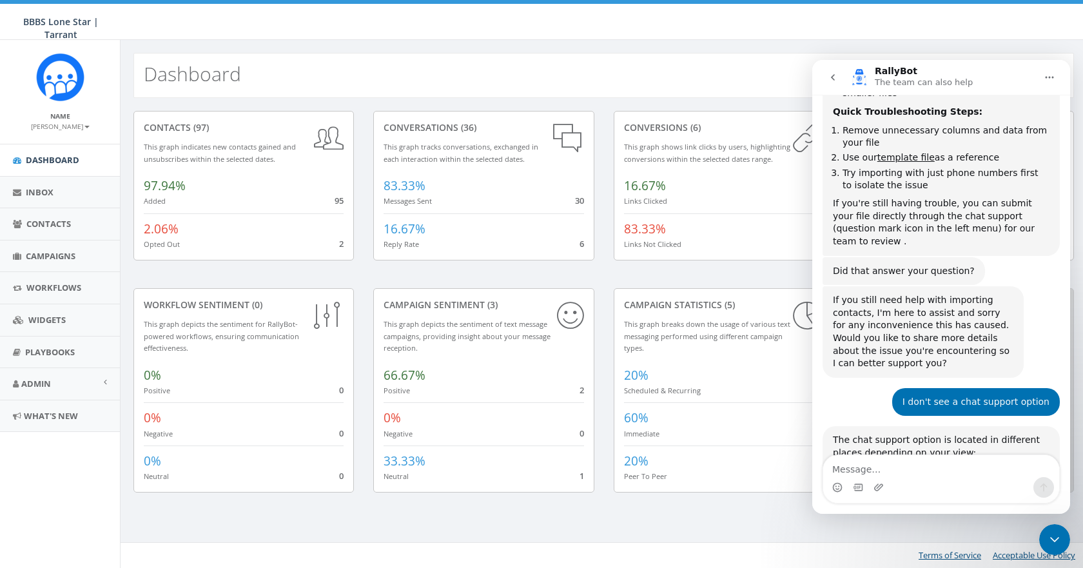
click at [1058, 542] on icon "Close Intercom Messenger" at bounding box center [1054, 539] width 15 height 15
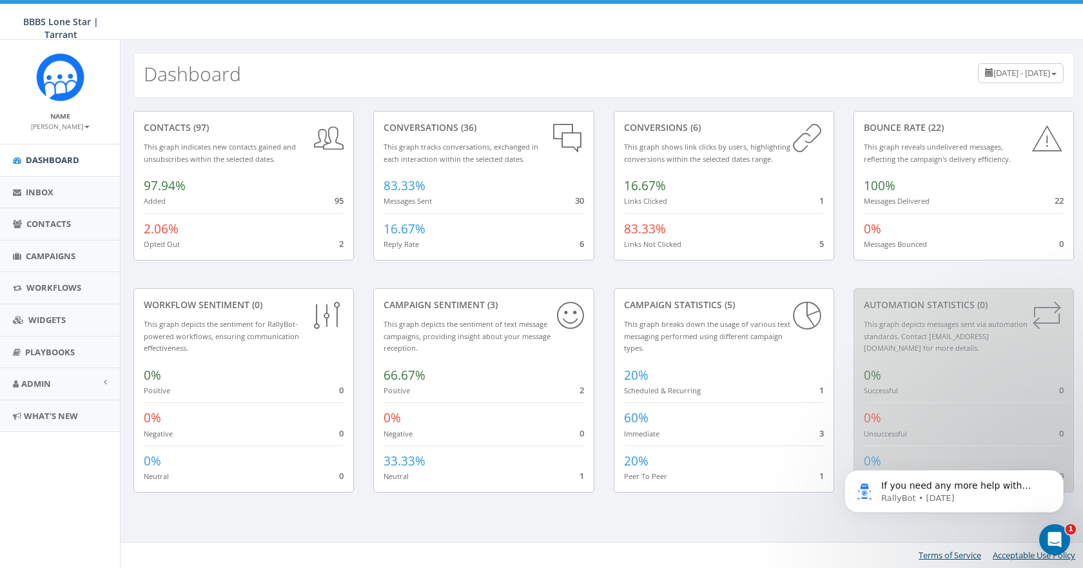
click at [1058, 539] on icon "Open Intercom Messenger" at bounding box center [1055, 539] width 21 height 21
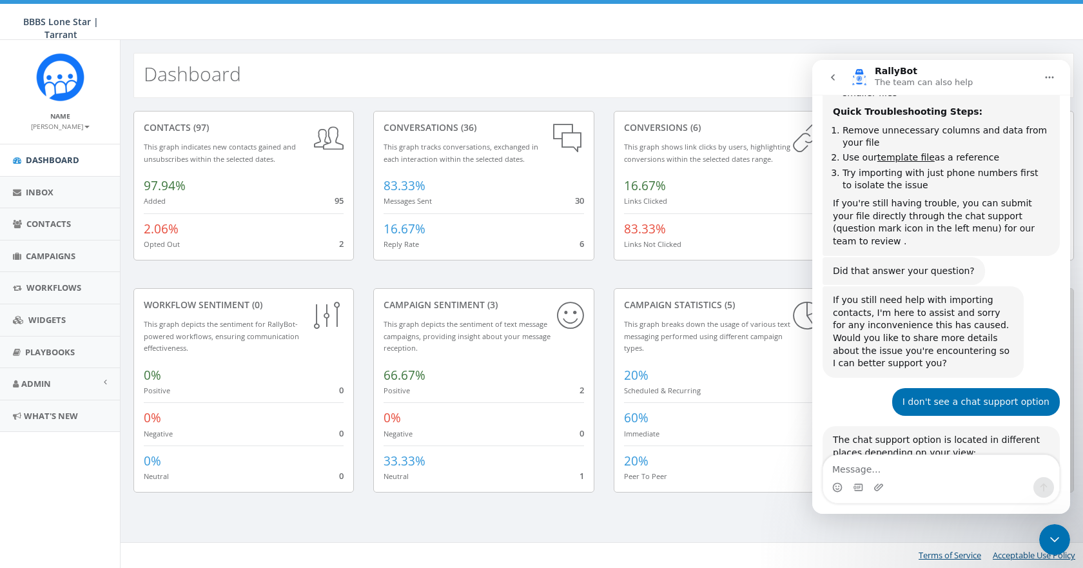
click at [696, 75] on div "Dashboard [DATE] - [DATE]" at bounding box center [603, 75] width 941 height 45
click at [1057, 534] on icon "Close Intercom Messenger" at bounding box center [1054, 539] width 15 height 15
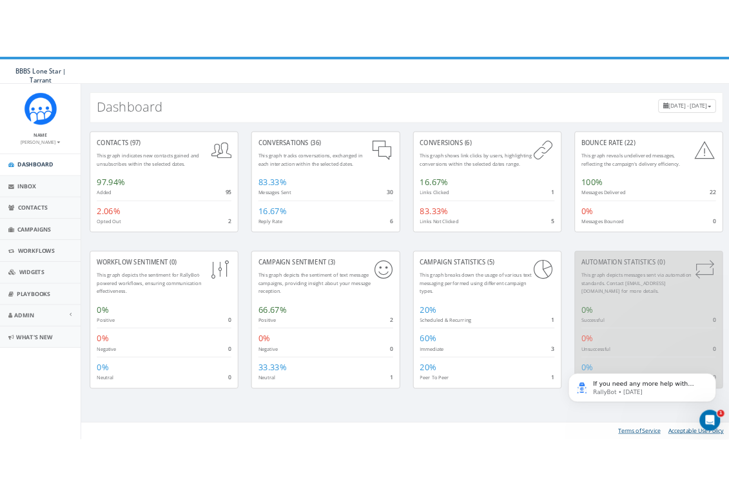
scroll to position [0, 0]
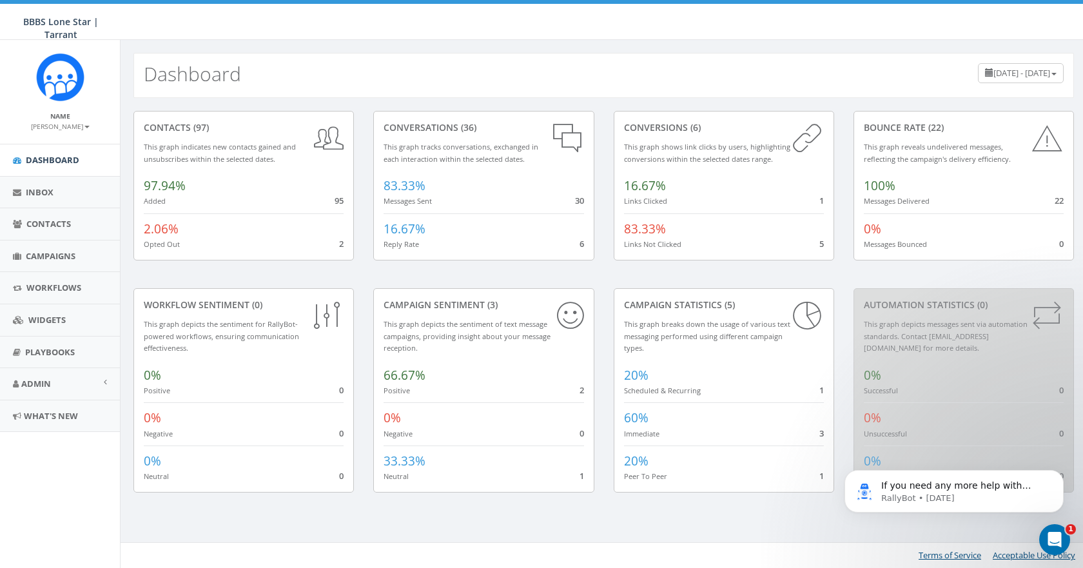
click at [679, 547] on footer "Terms of Service Acceptable Use Policy" at bounding box center [604, 555] width 967 height 26
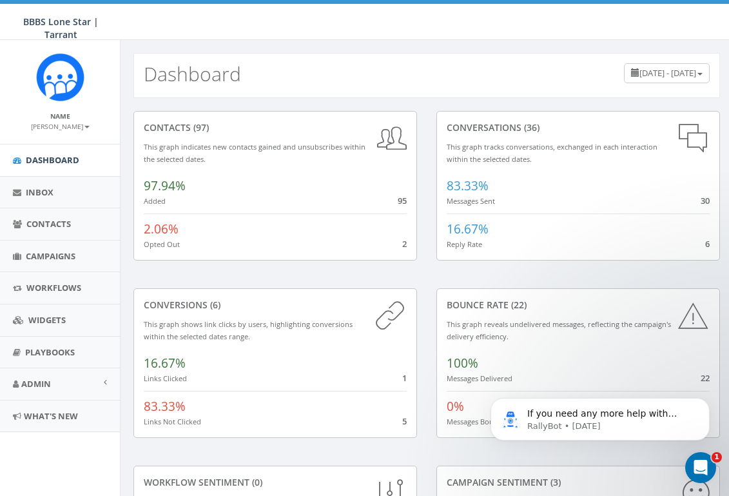
click at [58, 22] on span "BBBS Lone Star | Tarrant" at bounding box center [60, 27] width 75 height 25
click at [81, 124] on small "[PERSON_NAME]" at bounding box center [60, 126] width 59 height 9
click at [59, 70] on img at bounding box center [60, 77] width 48 height 48
click at [696, 466] on icon "Open Intercom Messenger" at bounding box center [701, 467] width 21 height 21
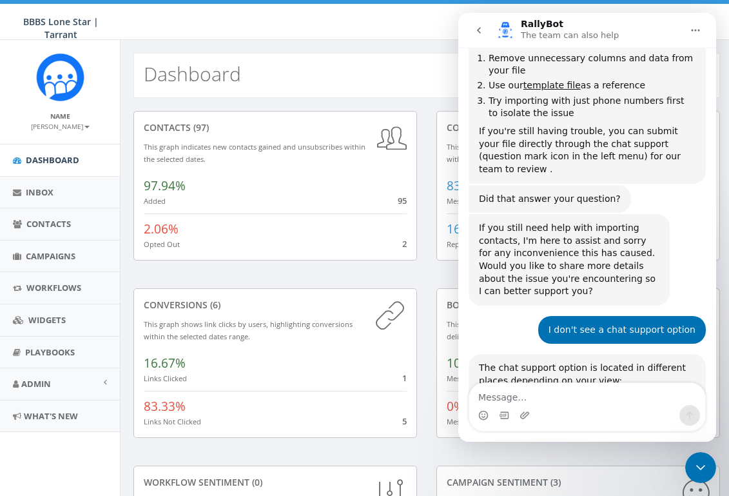
scroll to position [2049, 0]
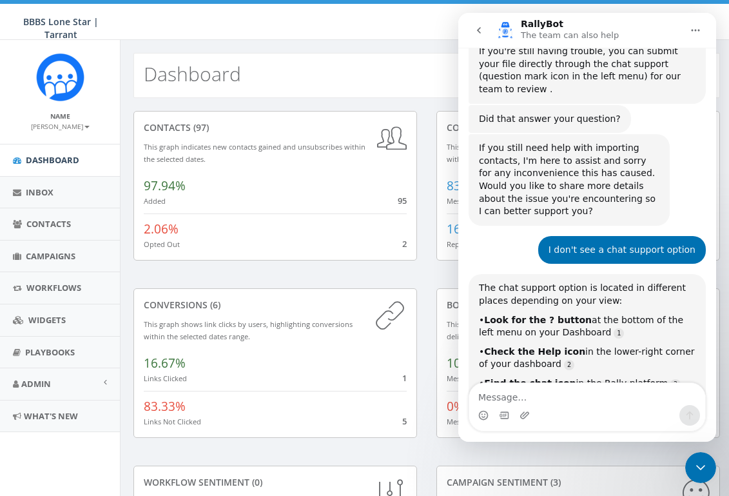
click at [700, 465] on icon "Close Intercom Messenger" at bounding box center [700, 467] width 15 height 15
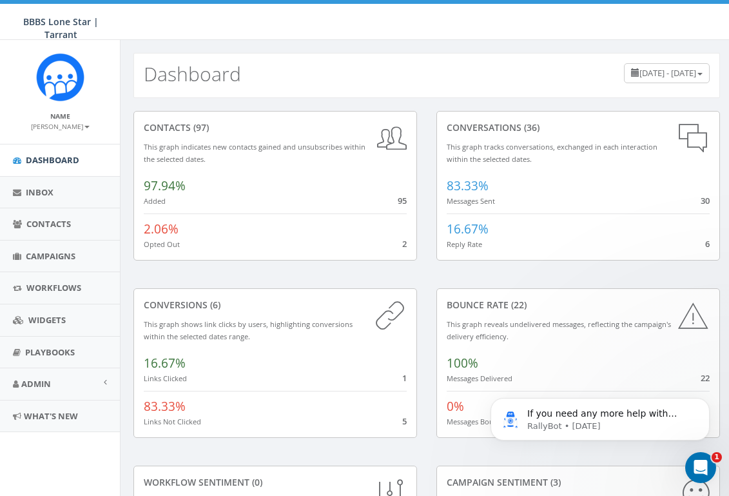
scroll to position [0, 0]
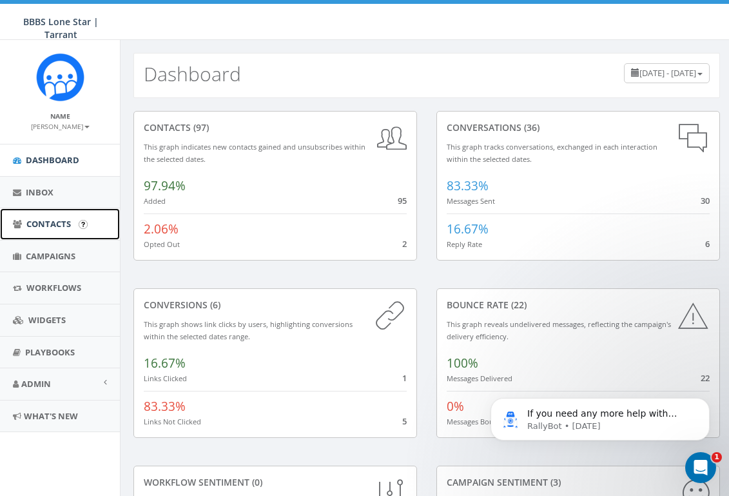
click at [52, 221] on span "Contacts" at bounding box center [48, 224] width 44 height 12
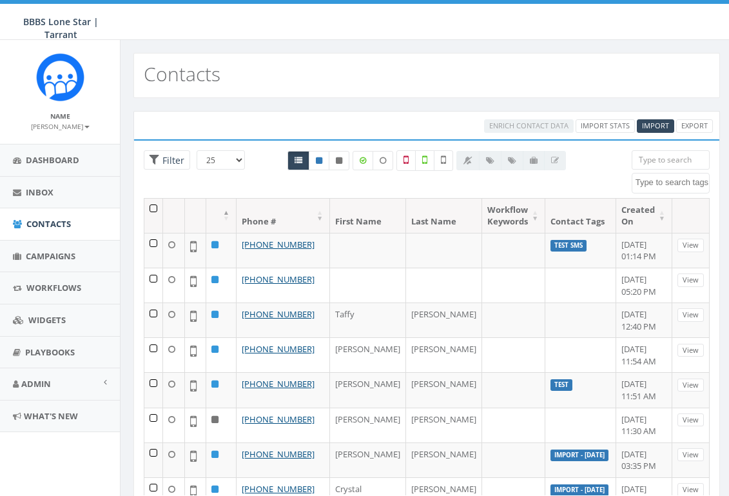
select select
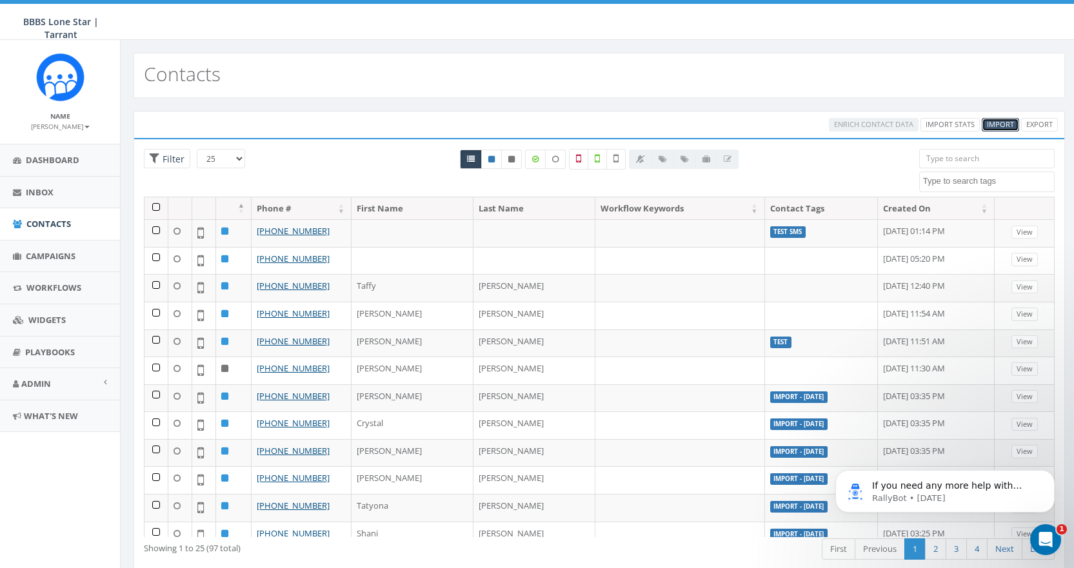
click at [729, 121] on span "Import" at bounding box center [1000, 124] width 27 height 10
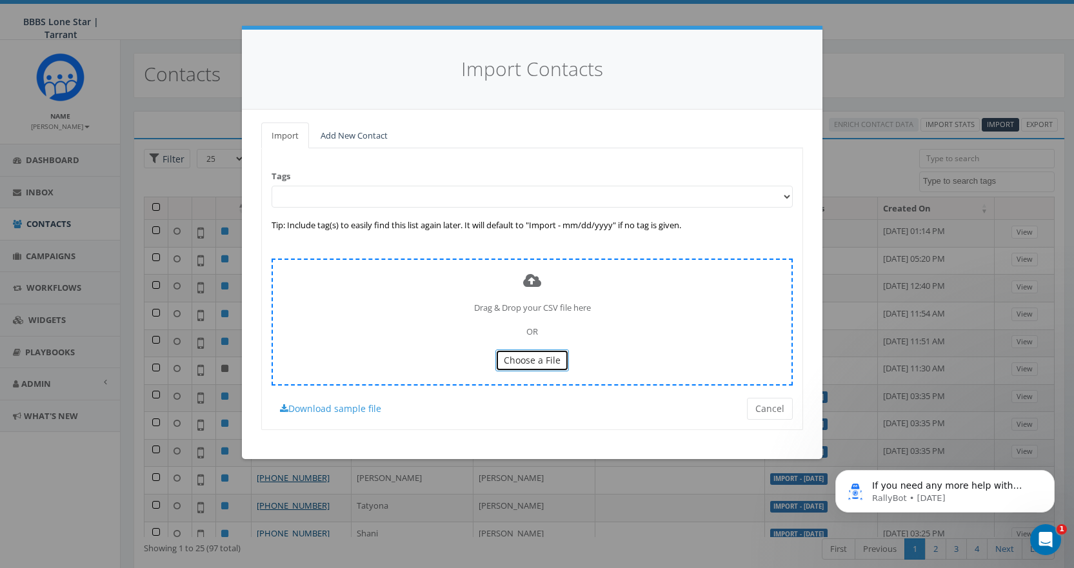
click at [540, 367] on button "Choose a File" at bounding box center [532, 360] width 74 height 22
click at [543, 358] on span "Choose a File" at bounding box center [532, 360] width 57 height 12
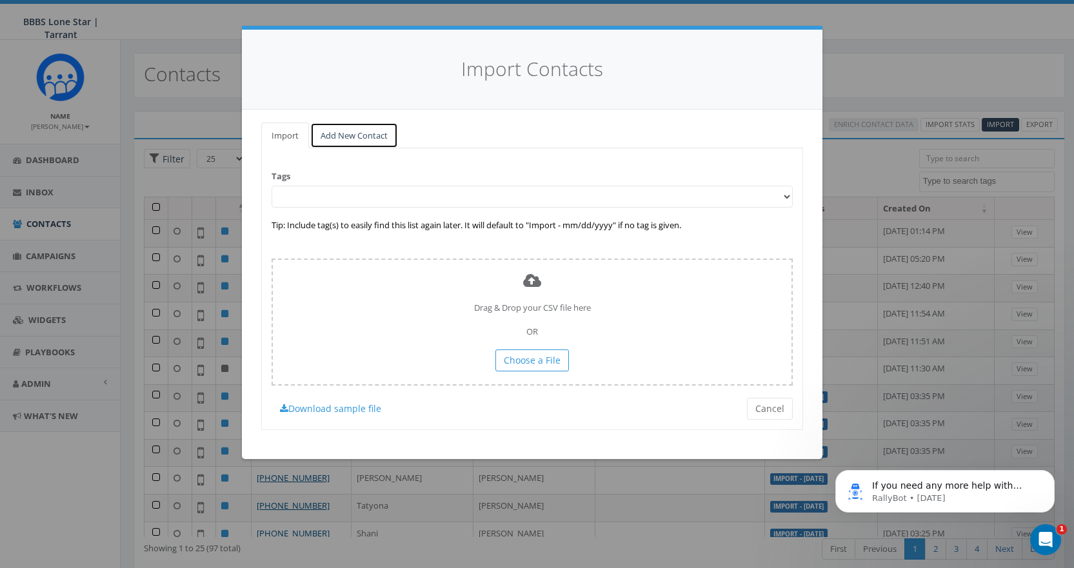
click at [358, 135] on link "Add New Contact" at bounding box center [354, 136] width 88 height 26
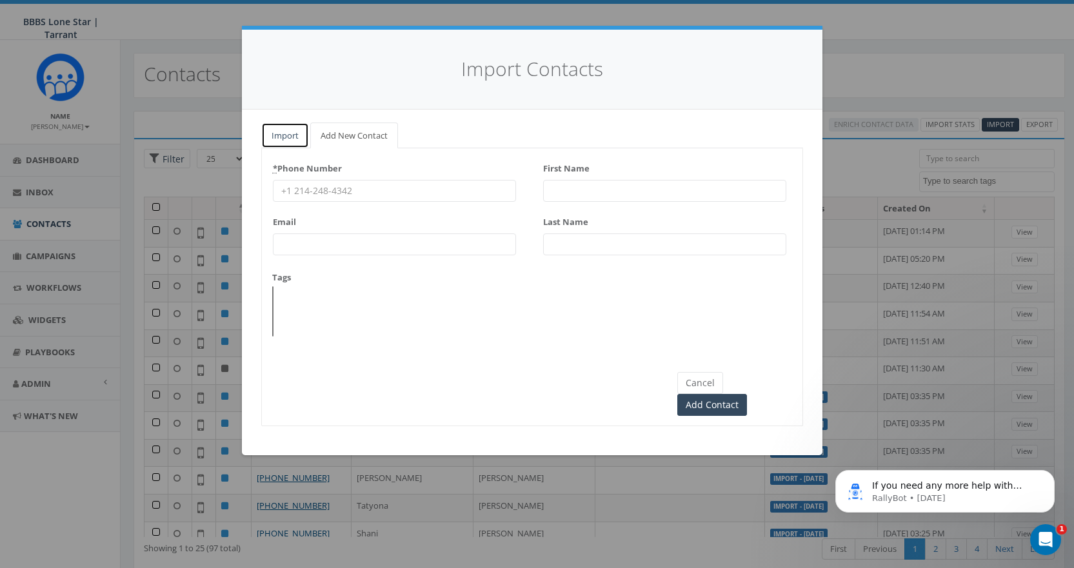
click at [286, 132] on link "Import" at bounding box center [285, 136] width 48 height 26
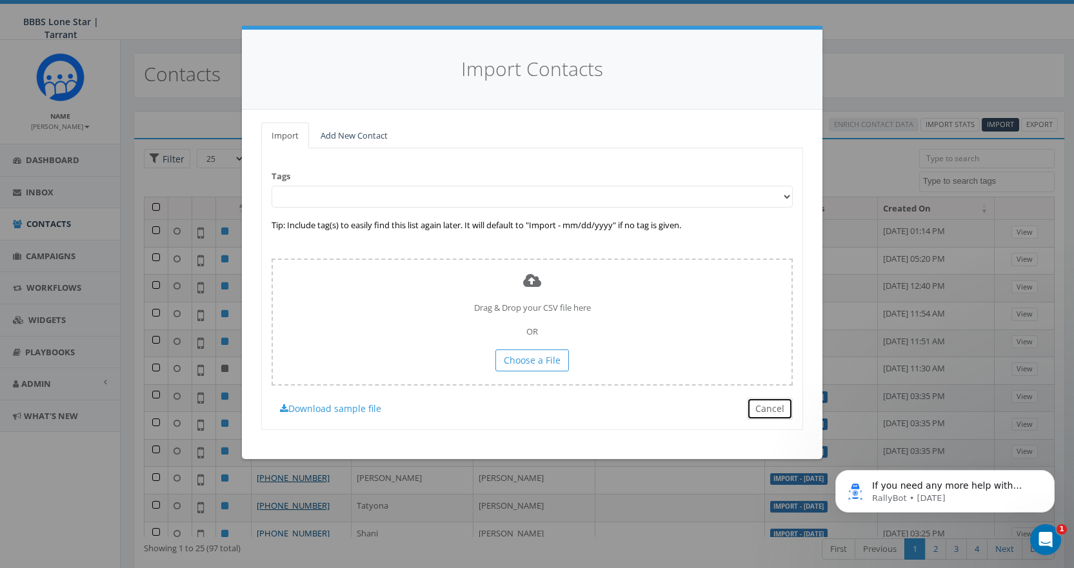
click at [729, 411] on button "Cancel" at bounding box center [770, 409] width 46 height 22
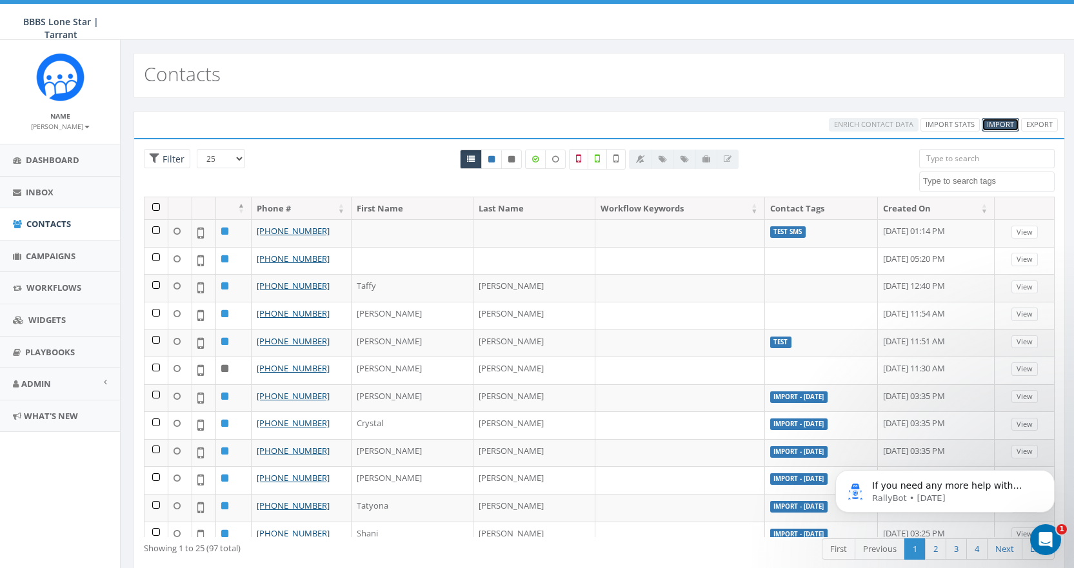
click at [729, 124] on span "Import" at bounding box center [1000, 124] width 27 height 10
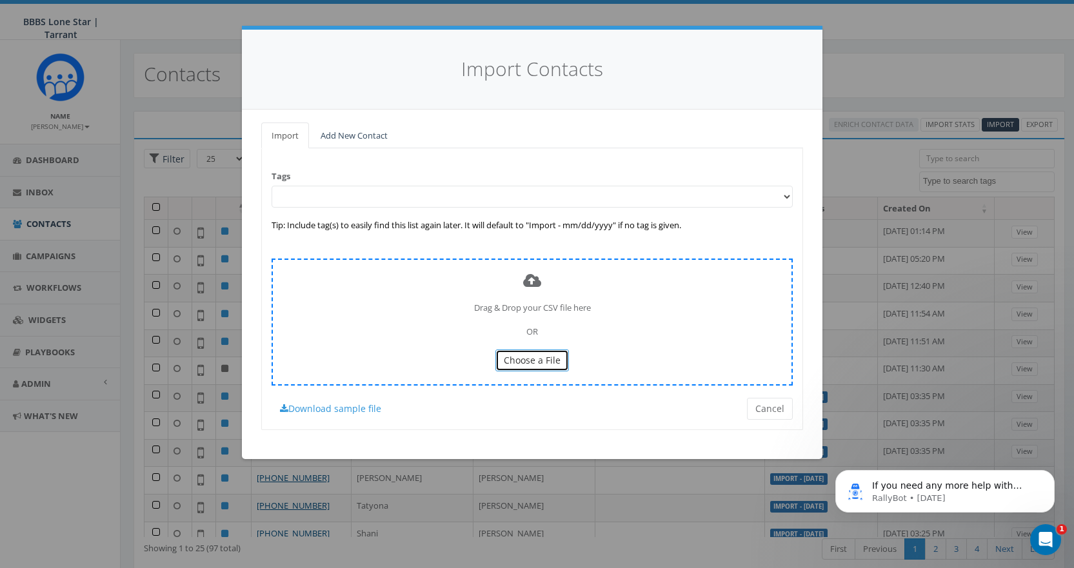
click at [537, 360] on span "Choose a File" at bounding box center [532, 360] width 57 height 12
